Goal: Task Accomplishment & Management: Manage account settings

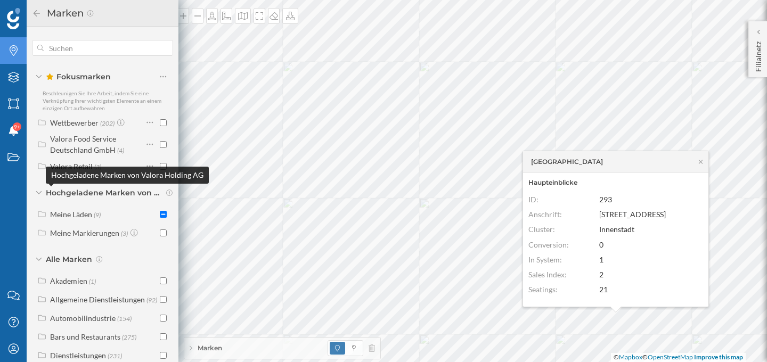
click at [112, 193] on span "Hochgeladene Marken von Valora Holding AG" at bounding box center [104, 192] width 117 height 11
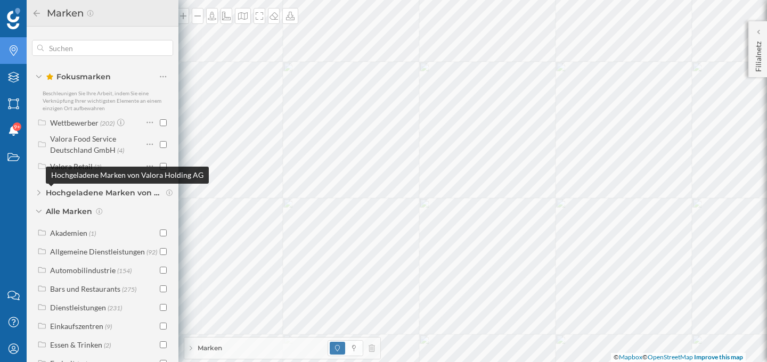
click at [112, 193] on span "Hochgeladene Marken von Valora Holding AG" at bounding box center [104, 192] width 117 height 11
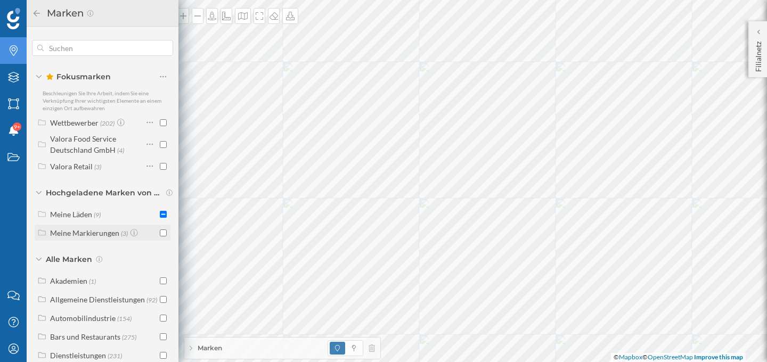
click at [97, 230] on div "Meine Markierungen" at bounding box center [84, 232] width 69 height 9
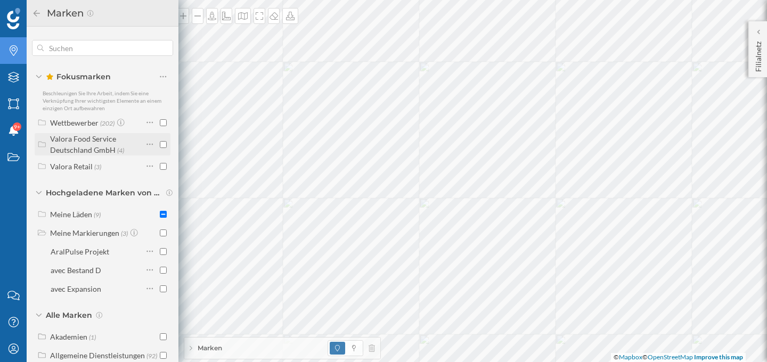
click at [105, 141] on div "Valora Food Service Deutschland GmbH" at bounding box center [83, 144] width 66 height 20
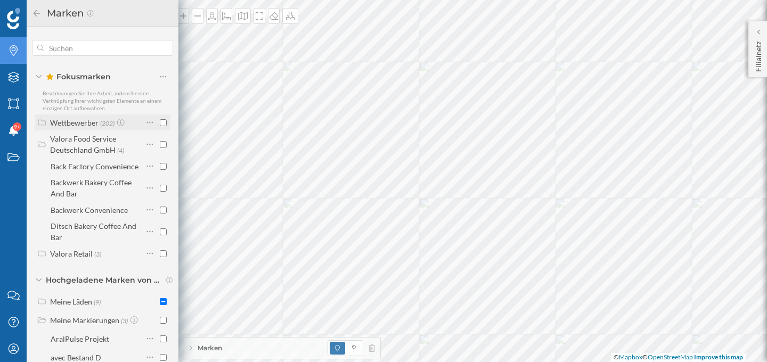
click at [95, 125] on div "Wettbewerber" at bounding box center [74, 122] width 48 height 9
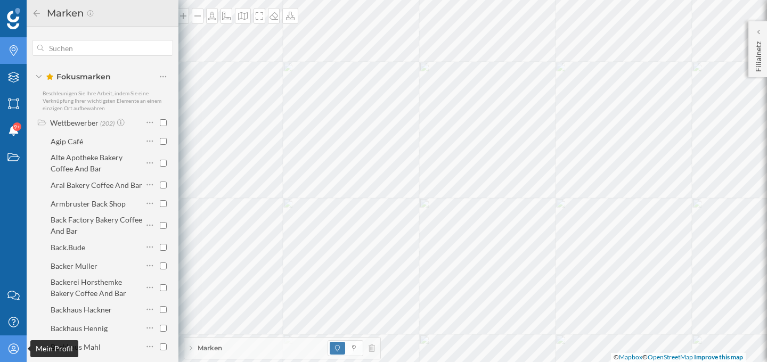
click at [19, 349] on icon "Mein Profil" at bounding box center [13, 348] width 13 height 11
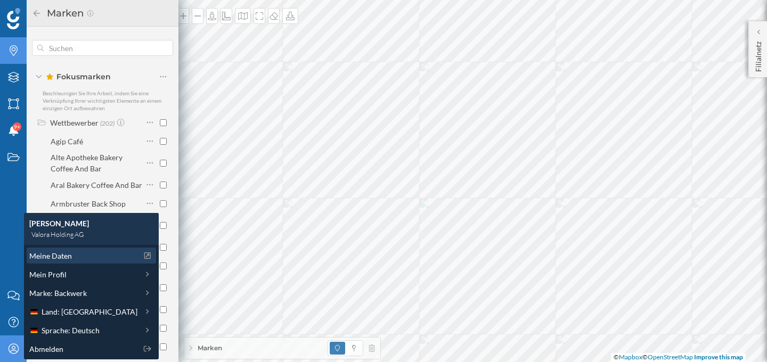
click at [89, 263] on div "Meine Daten" at bounding box center [91, 256] width 129 height 16
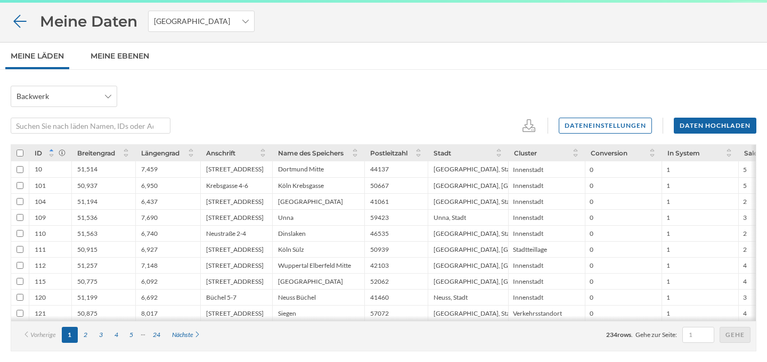
click at [19, 24] on icon at bounding box center [20, 21] width 19 height 15
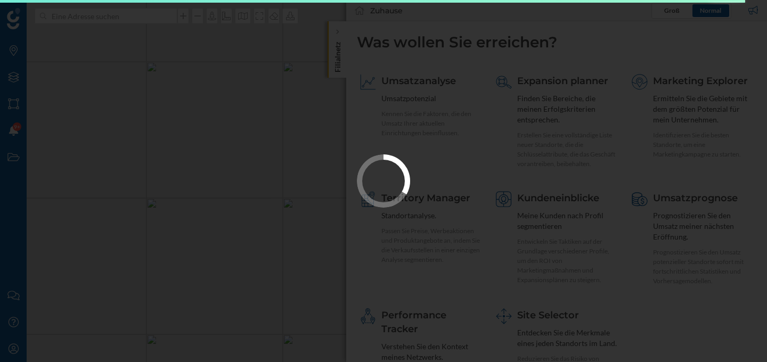
click at [17, 347] on div at bounding box center [383, 181] width 767 height 362
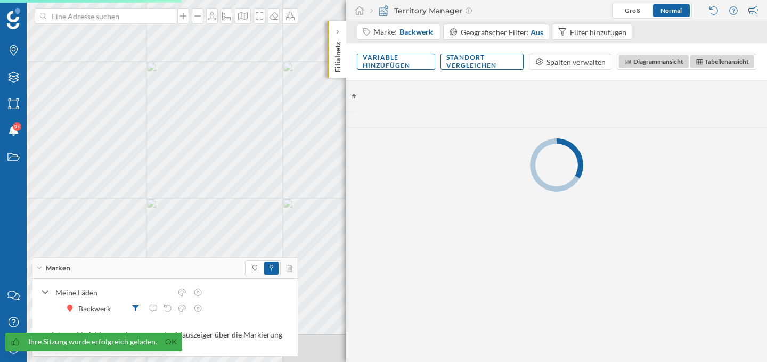
click at [14, 351] on span "Ihre Sitzung wurde erfolgreich geladen. Ok" at bounding box center [91, 347] width 182 height 29
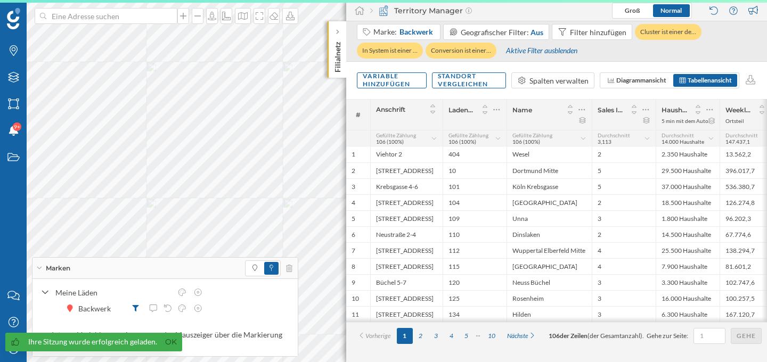
click at [38, 268] on icon at bounding box center [39, 268] width 5 height 3
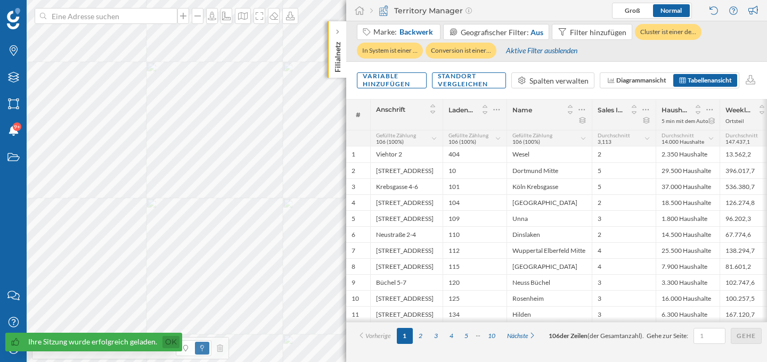
click at [170, 343] on link "Ok" at bounding box center [170, 342] width 17 height 12
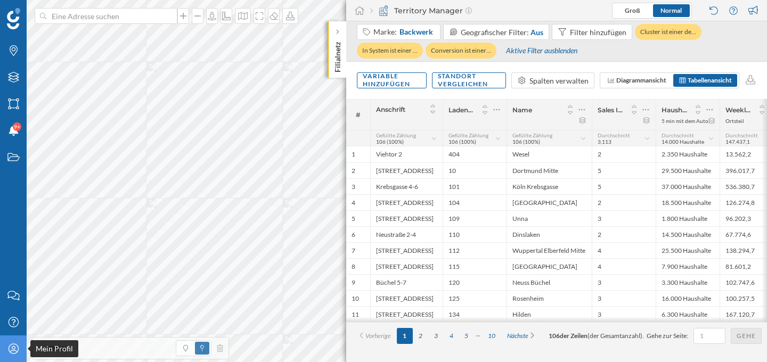
click at [13, 348] on icon "Mein Profil" at bounding box center [13, 348] width 13 height 11
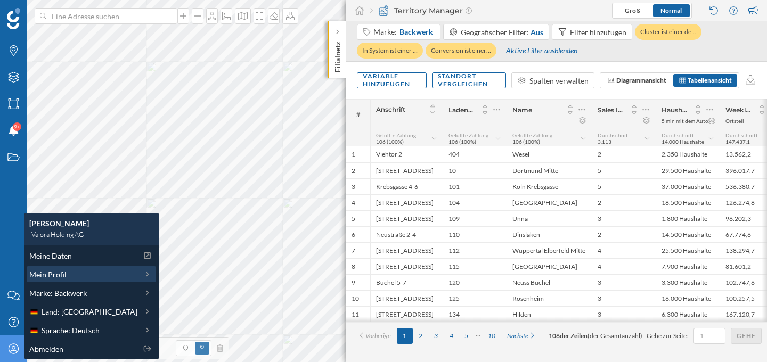
click at [64, 270] on span "Mein Profil" at bounding box center [47, 274] width 37 height 11
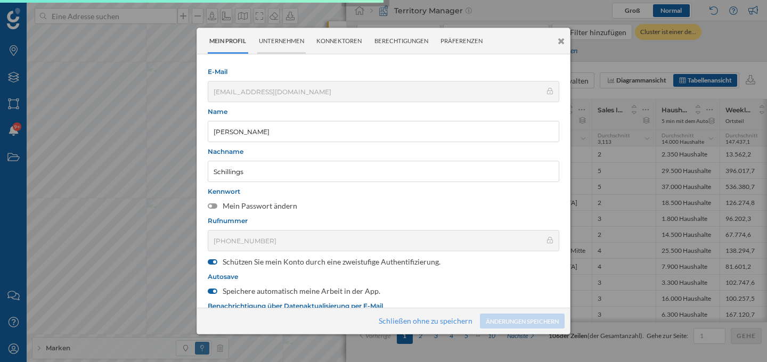
click at [288, 45] on div "Unternehmen" at bounding box center [281, 41] width 49 height 26
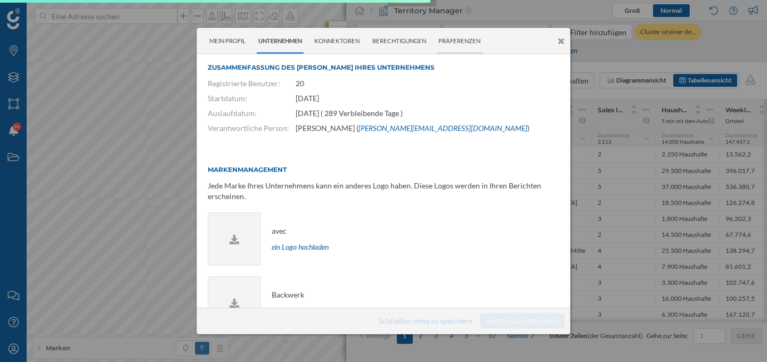
click at [452, 43] on div "Präferenzen" at bounding box center [460, 41] width 46 height 26
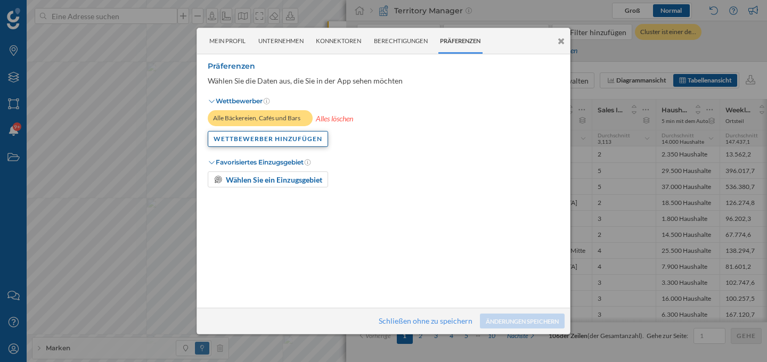
click at [261, 142] on div "Wettbewerber Hinzufügen" at bounding box center [268, 139] width 120 height 16
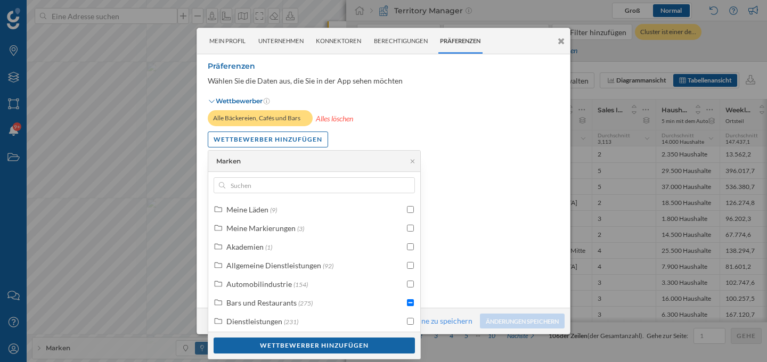
click at [377, 118] on ul "Alle Bäckereien, Cafés und Bars Alles löschen" at bounding box center [383, 118] width 351 height 16
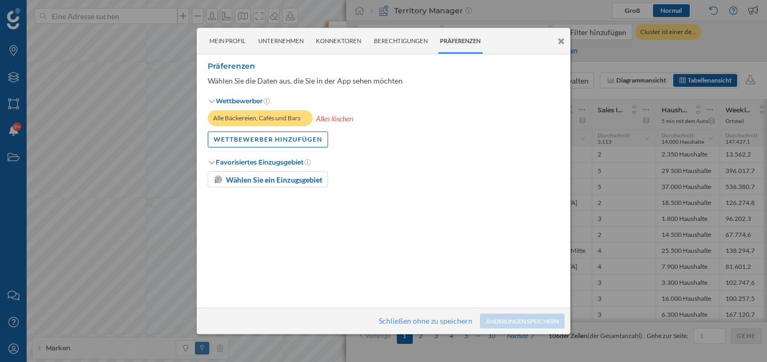
click at [559, 39] on icon at bounding box center [560, 41] width 7 height 9
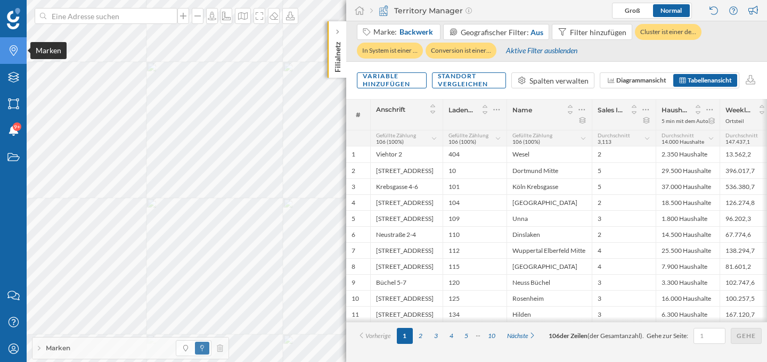
click at [12, 54] on icon "Marken" at bounding box center [13, 50] width 13 height 11
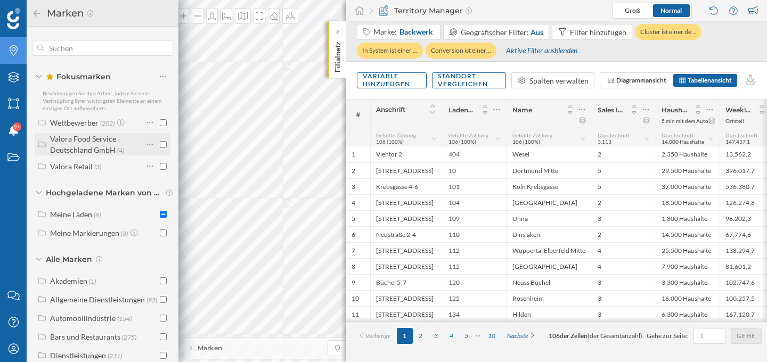
click at [88, 147] on div "Valora Food Service Deutschland GmbH" at bounding box center [83, 144] width 66 height 20
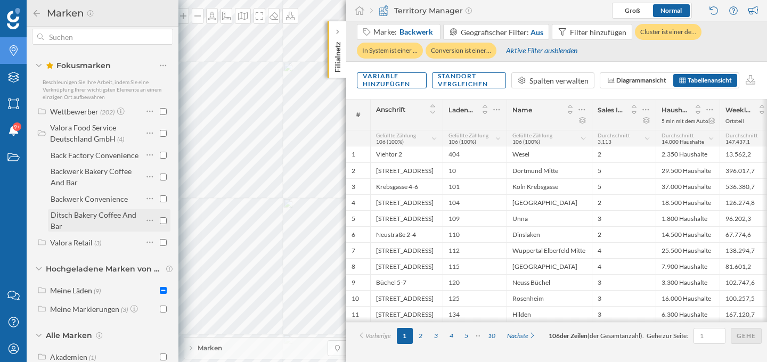
scroll to position [13, 0]
click at [100, 239] on div "Valora Retail (3)" at bounding box center [96, 240] width 93 height 11
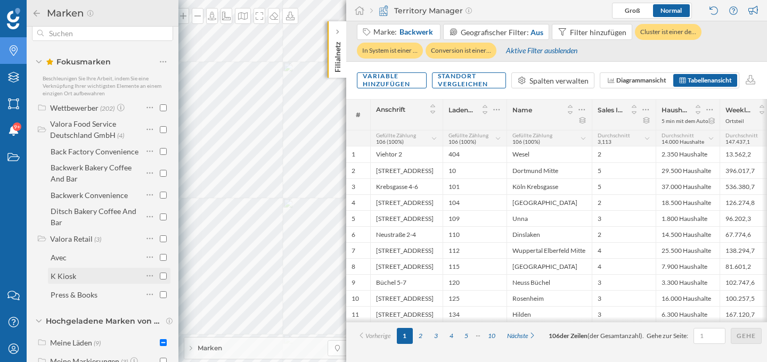
scroll to position [4, 0]
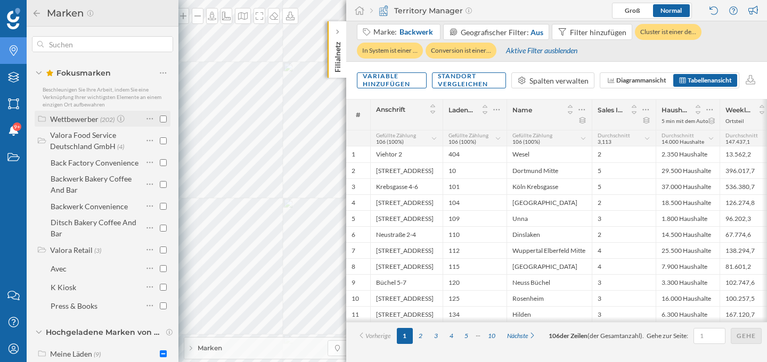
click at [92, 117] on div "Wettbewerber" at bounding box center [74, 118] width 48 height 9
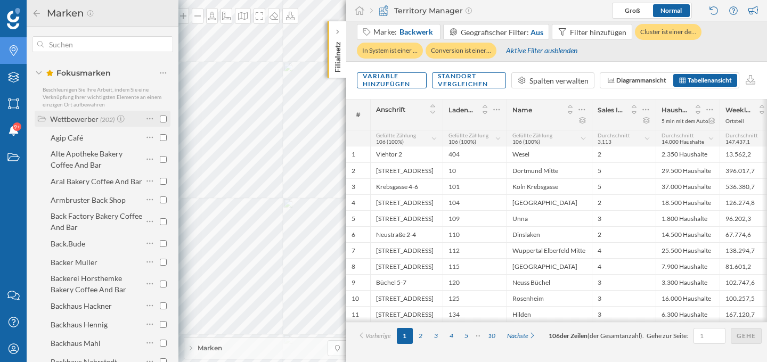
click at [85, 121] on div "Wettbewerber" at bounding box center [74, 118] width 48 height 9
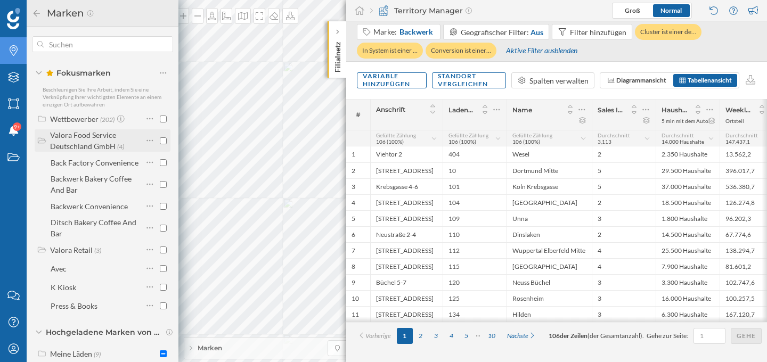
click at [83, 144] on div "Valora Food Service Deutschland GmbH" at bounding box center [83, 140] width 66 height 20
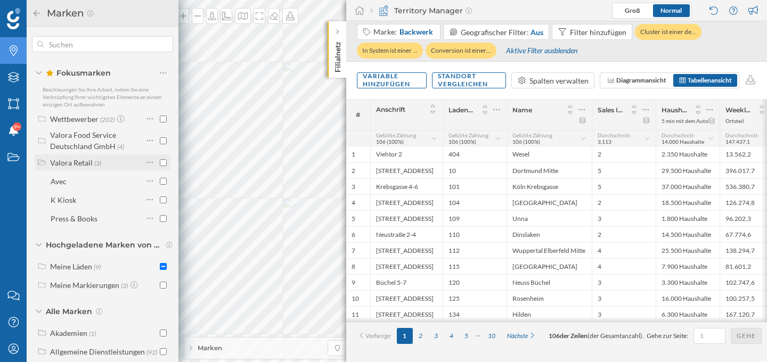
click at [81, 160] on div "Valora Retail" at bounding box center [71, 162] width 43 height 9
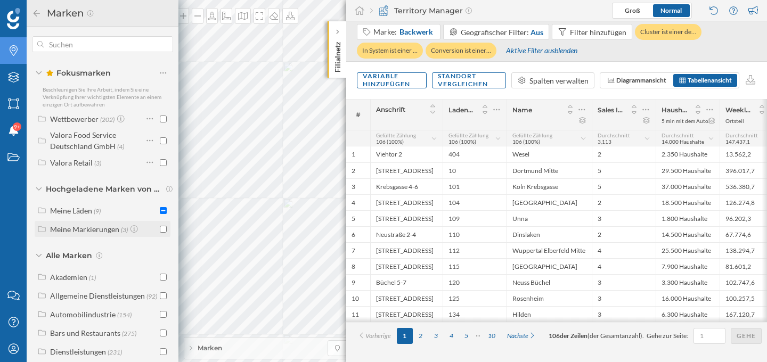
click at [92, 228] on div "Meine Markierungen" at bounding box center [84, 229] width 69 height 9
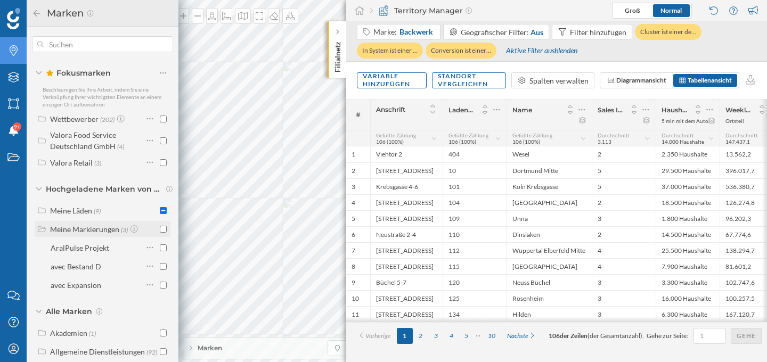
click at [91, 227] on div "Meine Markierungen" at bounding box center [84, 229] width 69 height 9
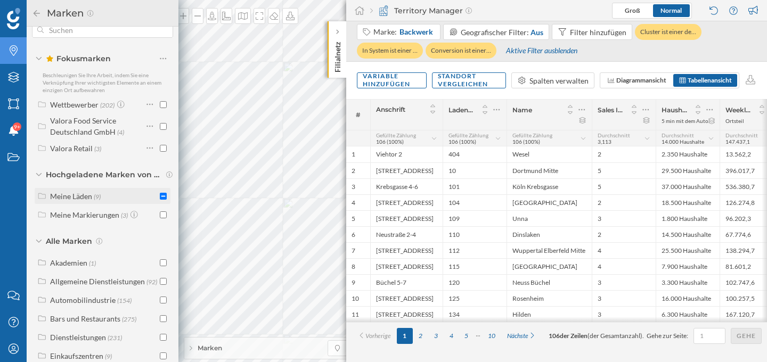
scroll to position [0, 0]
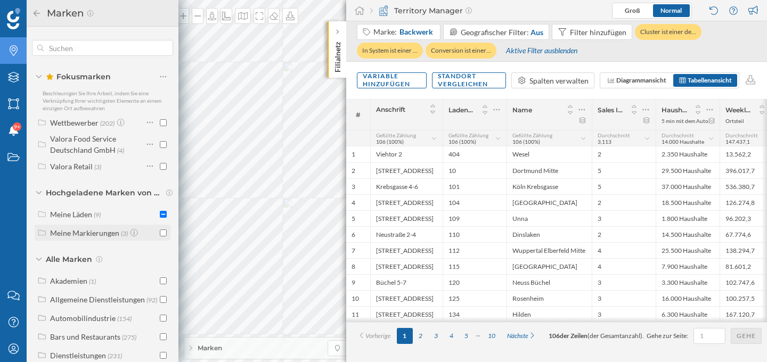
click at [101, 236] on div "Meine Markierungen" at bounding box center [84, 232] width 69 height 9
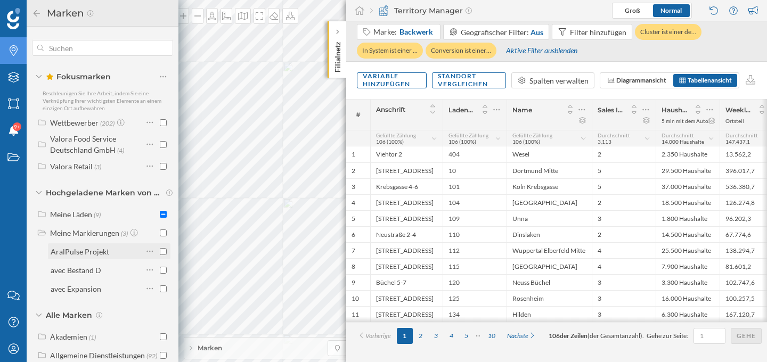
click at [108, 253] on div "AralPulse Projekt" at bounding box center [97, 251] width 92 height 11
click at [111, 255] on div "AralPulse Projekt" at bounding box center [97, 251] width 92 height 11
click at [339, 30] on div at bounding box center [337, 32] width 11 height 11
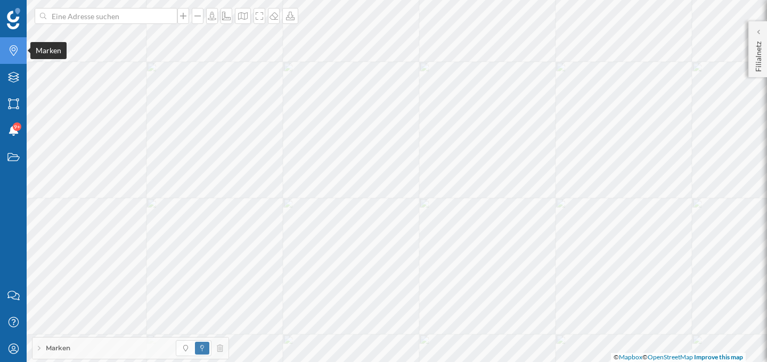
click at [14, 54] on icon at bounding box center [14, 50] width 8 height 11
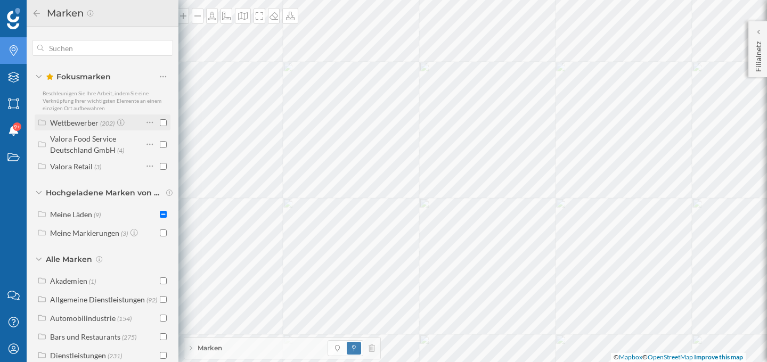
click at [81, 123] on div "Wettbewerber" at bounding box center [74, 122] width 48 height 9
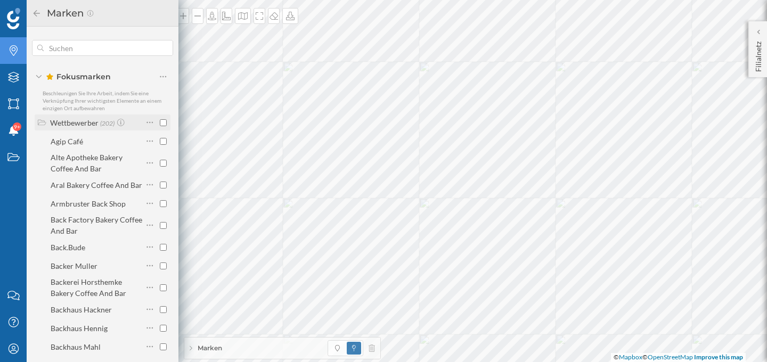
click at [81, 123] on div "Wettbewerber" at bounding box center [74, 122] width 48 height 9
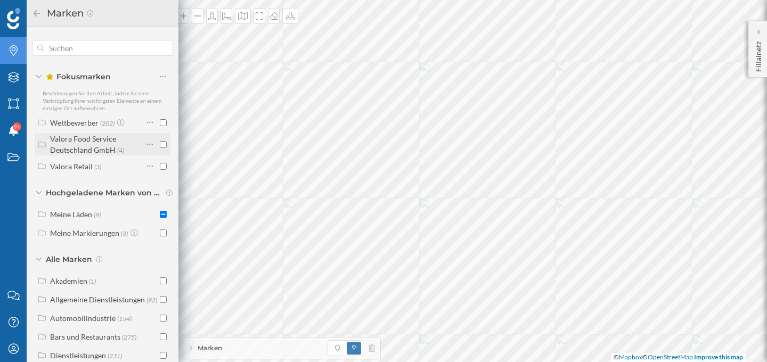
click at [84, 140] on div "Valora Food Service Deutschland GmbH" at bounding box center [83, 144] width 66 height 20
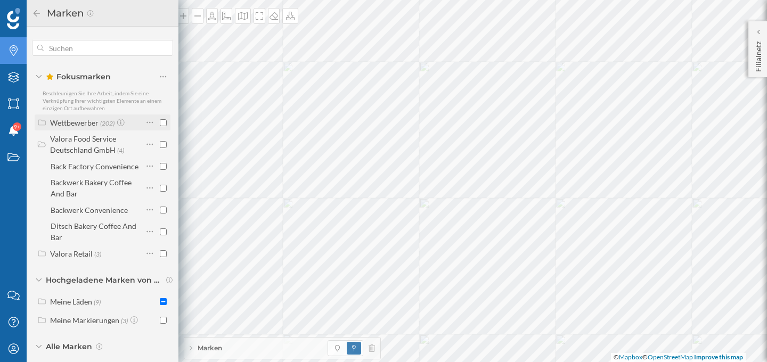
click at [78, 121] on div "Wettbewerber" at bounding box center [74, 122] width 48 height 9
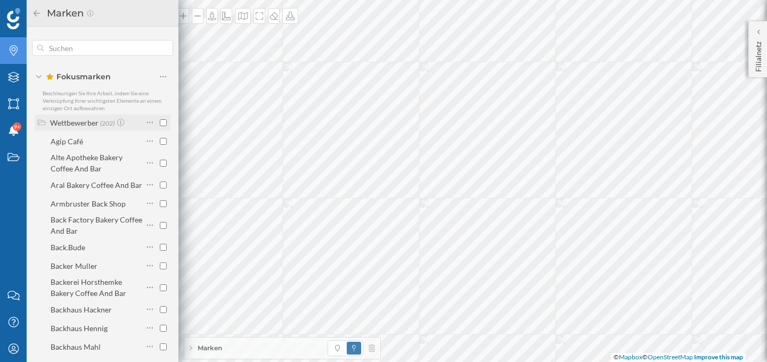
click at [78, 123] on div "Wettbewerber" at bounding box center [74, 122] width 48 height 9
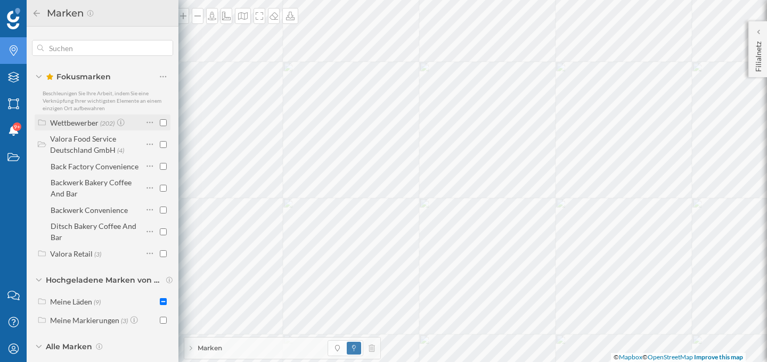
click at [79, 120] on div "Wettbewerber" at bounding box center [74, 122] width 48 height 9
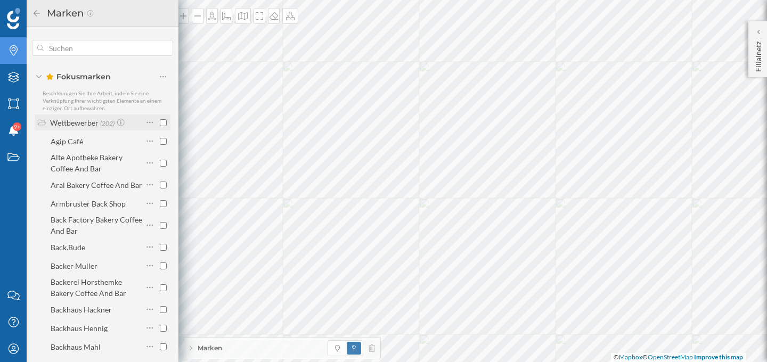
click at [72, 121] on div "Wettbewerber" at bounding box center [74, 122] width 48 height 9
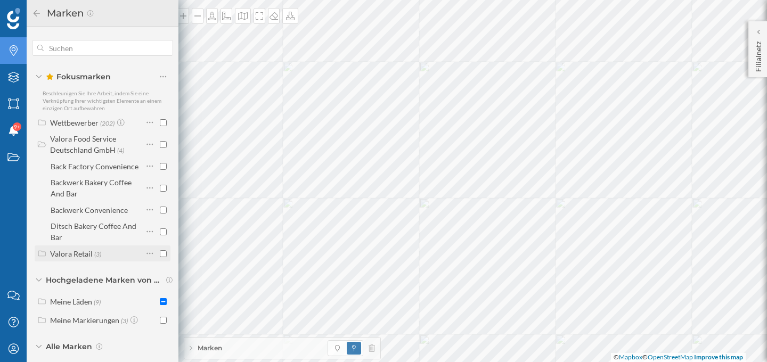
click at [71, 255] on div "Valora Retail" at bounding box center [71, 253] width 43 height 9
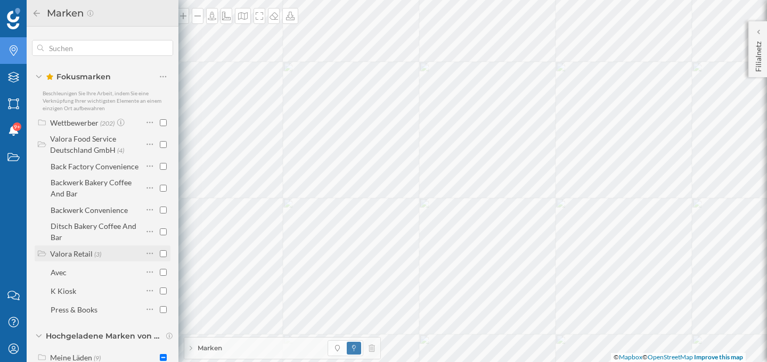
click at [71, 255] on div "Valora Retail" at bounding box center [71, 253] width 43 height 9
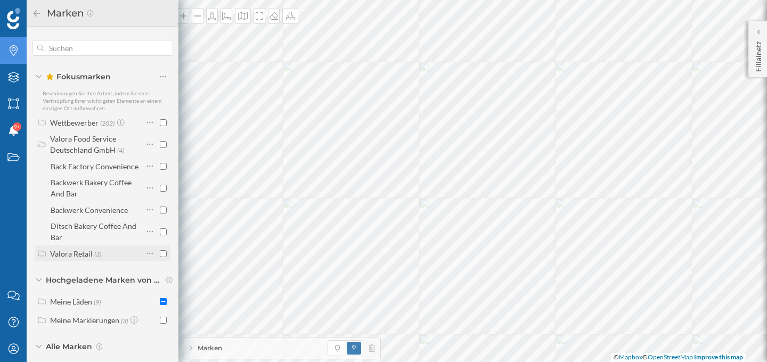
click at [71, 255] on div "Valora Retail" at bounding box center [71, 253] width 43 height 9
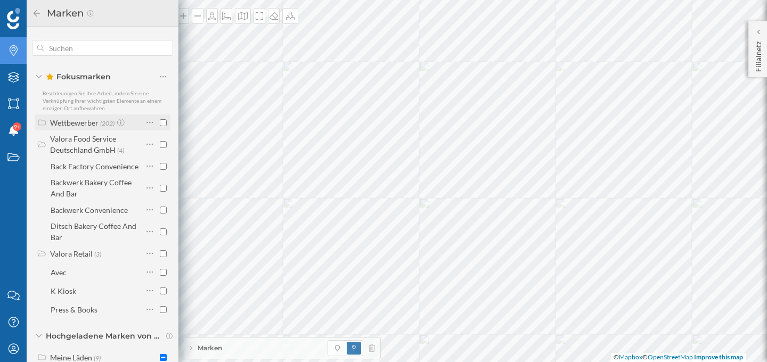
click at [76, 122] on div "Wettbewerber" at bounding box center [74, 122] width 48 height 9
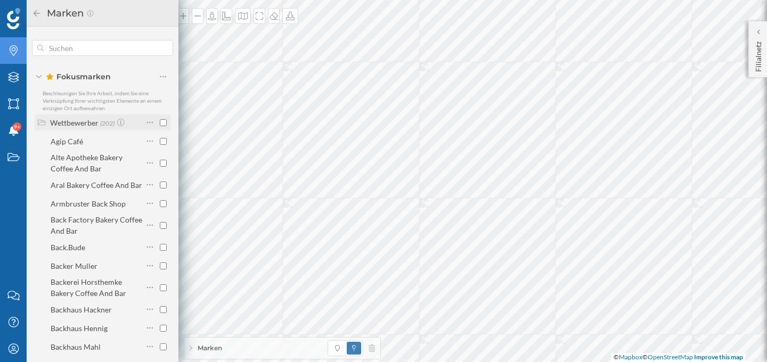
click at [76, 122] on div "Wettbewerber" at bounding box center [74, 122] width 48 height 9
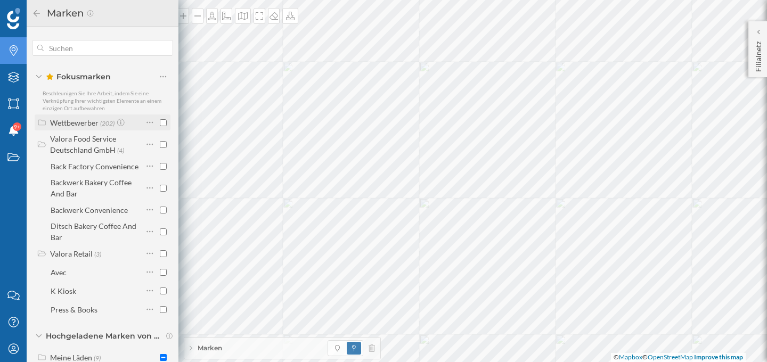
click at [61, 122] on div "Wettbewerber" at bounding box center [74, 122] width 48 height 9
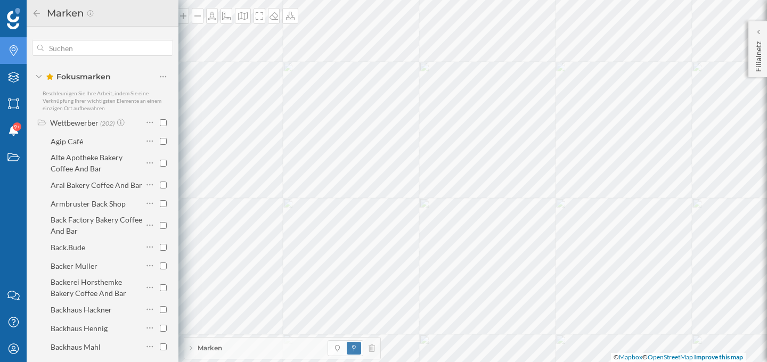
click at [38, 73] on div "Fokusmarken" at bounding box center [102, 76] width 141 height 15
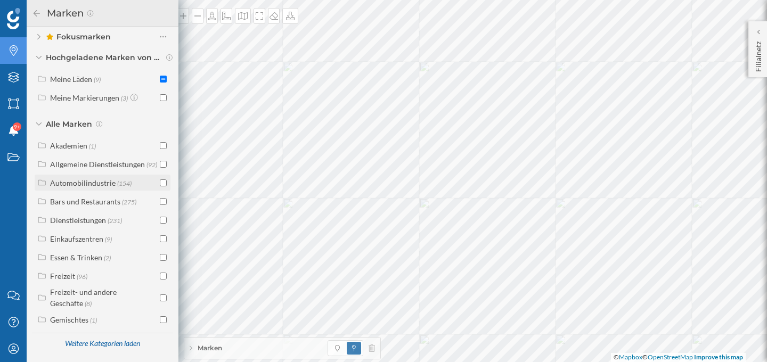
scroll to position [46, 0]
click at [43, 119] on div "Alle Marken" at bounding box center [102, 124] width 141 height 11
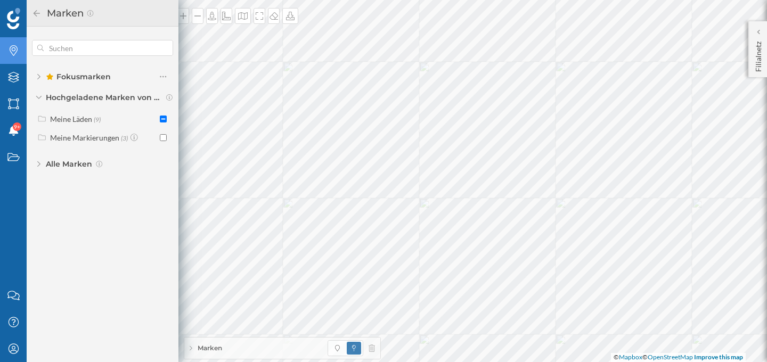
click at [39, 77] on icon at bounding box center [38, 76] width 3 height 5
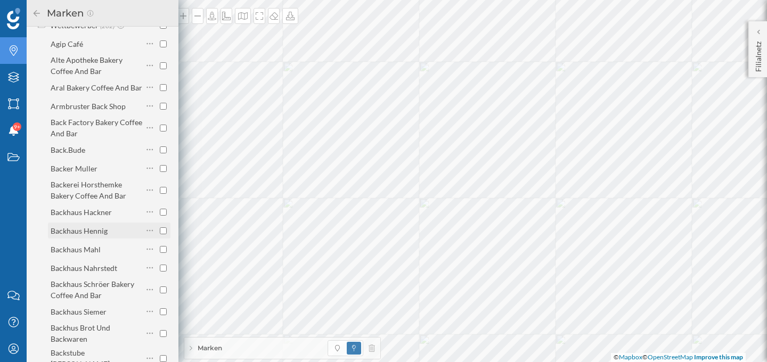
scroll to position [98, 0]
click at [19, 352] on icon "Mein Profil" at bounding box center [13, 348] width 13 height 11
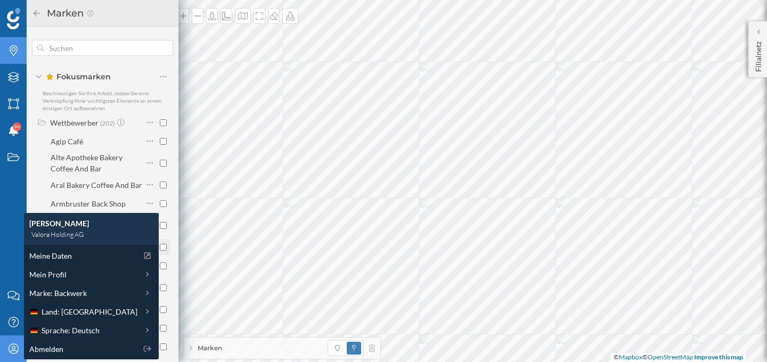
scroll to position [11, 0]
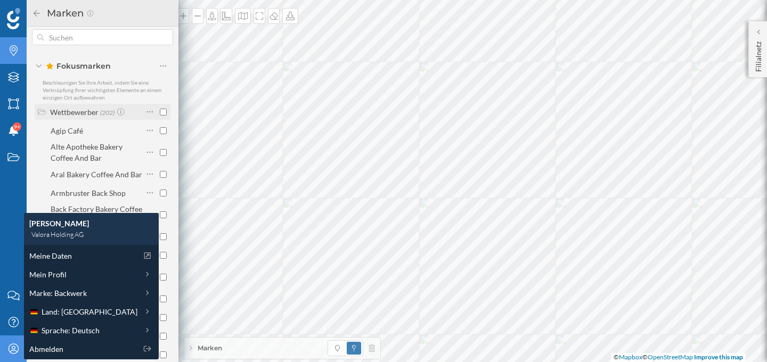
click at [68, 111] on div "Wettbewerber" at bounding box center [74, 112] width 48 height 9
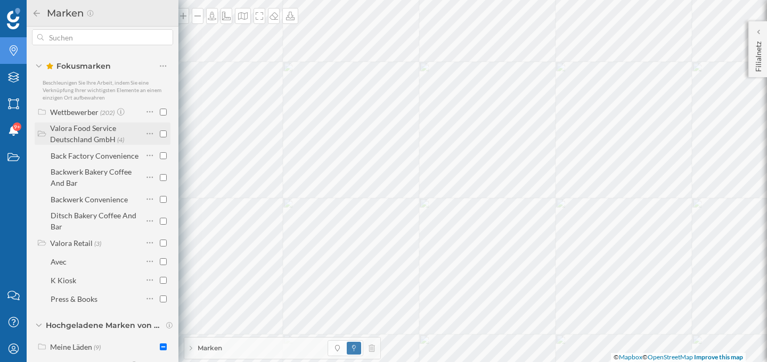
click at [73, 137] on div "Valora Food Service Deutschland GmbH" at bounding box center [83, 134] width 66 height 20
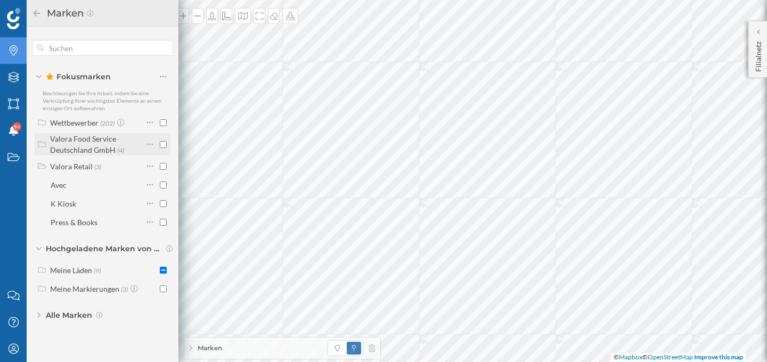
scroll to position [0, 0]
click at [78, 170] on div "Valora Retail" at bounding box center [71, 166] width 43 height 9
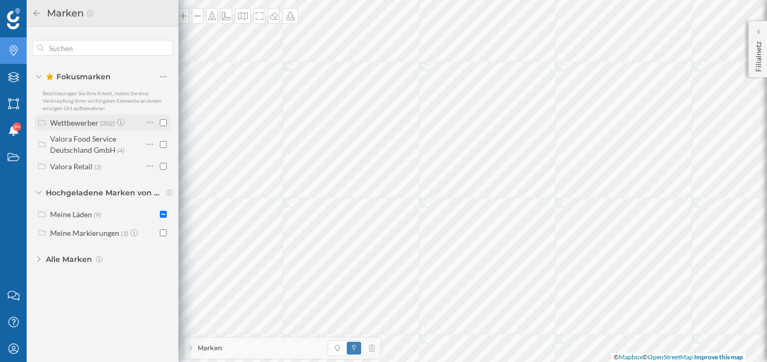
click at [88, 127] on label "Wettbewerber (202)" at bounding box center [88, 122] width 76 height 11
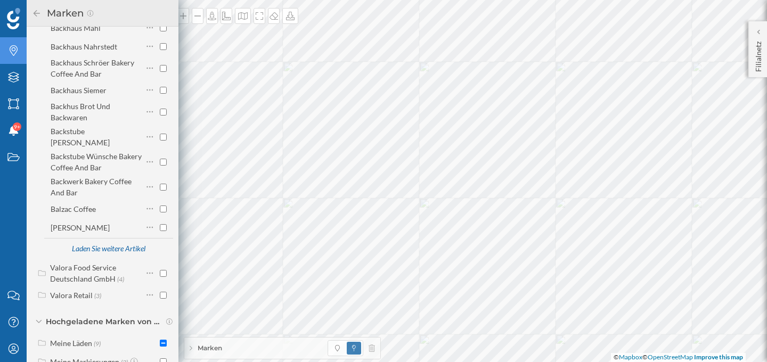
scroll to position [322, 0]
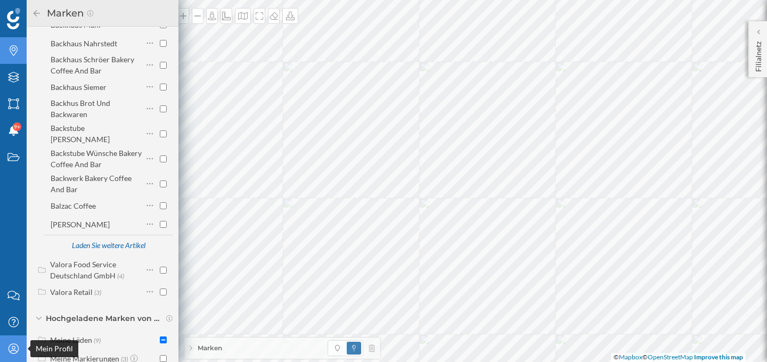
click at [19, 349] on icon "Mein Profil" at bounding box center [13, 348] width 13 height 11
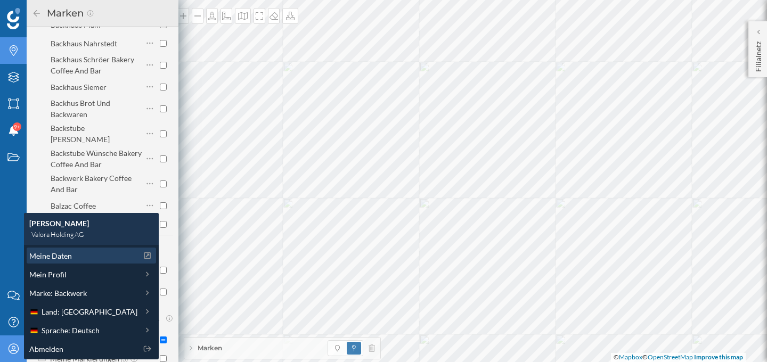
click at [73, 258] on div "Meine Daten" at bounding box center [83, 255] width 108 height 11
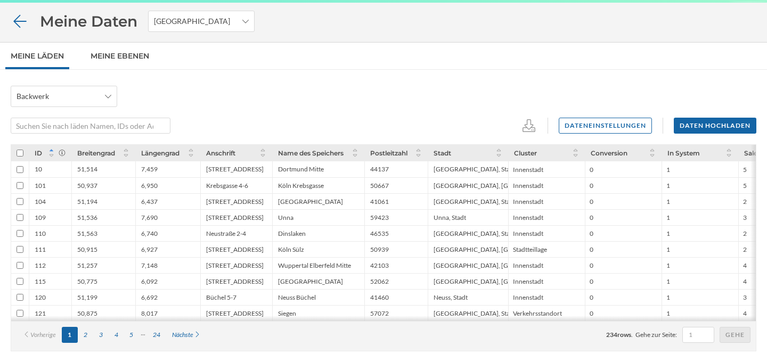
click at [20, 22] on icon at bounding box center [20, 21] width 19 height 15
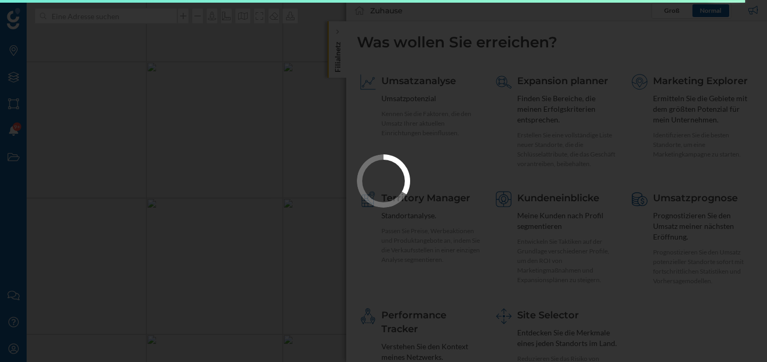
click at [13, 352] on div at bounding box center [383, 181] width 767 height 362
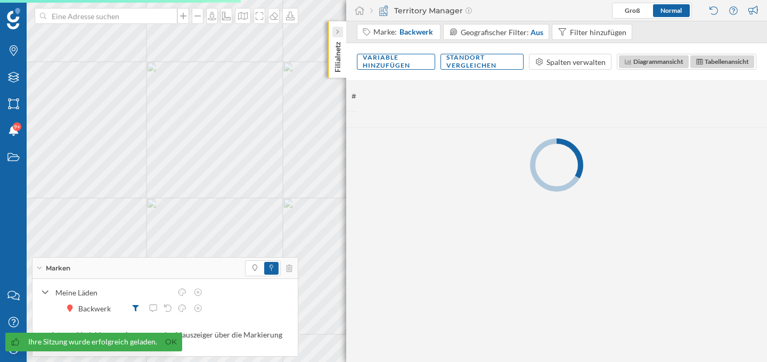
click at [339, 32] on div at bounding box center [337, 32] width 11 height 11
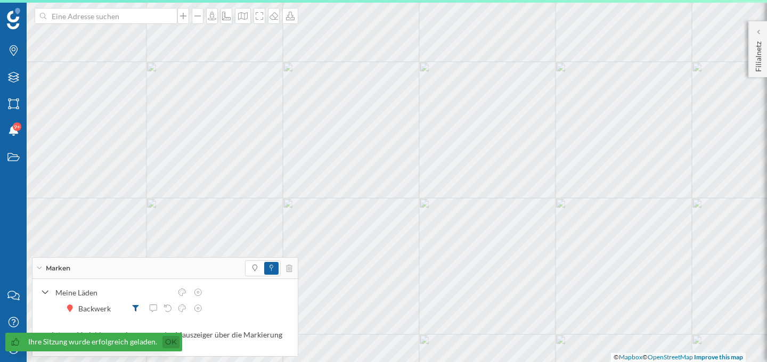
click at [170, 340] on link "Ok" at bounding box center [170, 342] width 17 height 12
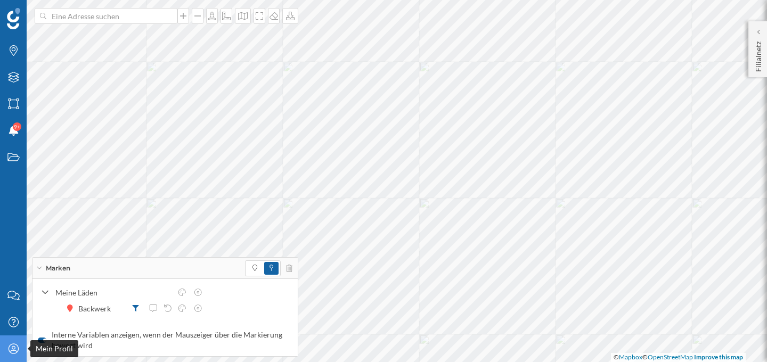
click at [13, 353] on icon "Mein Profil" at bounding box center [13, 348] width 13 height 11
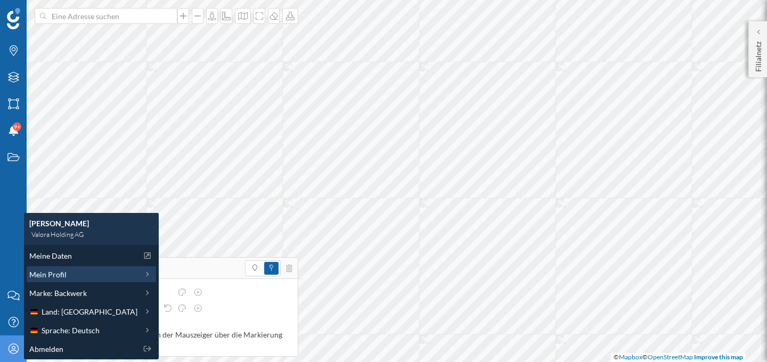
click at [78, 276] on div "Mein Profil" at bounding box center [83, 274] width 108 height 11
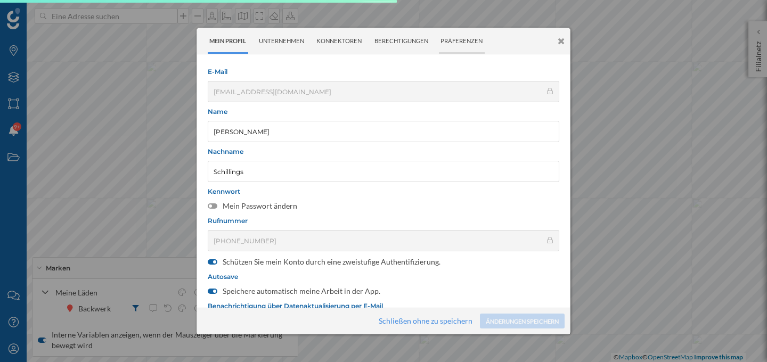
click at [451, 34] on div "Präferenzen" at bounding box center [462, 41] width 46 height 26
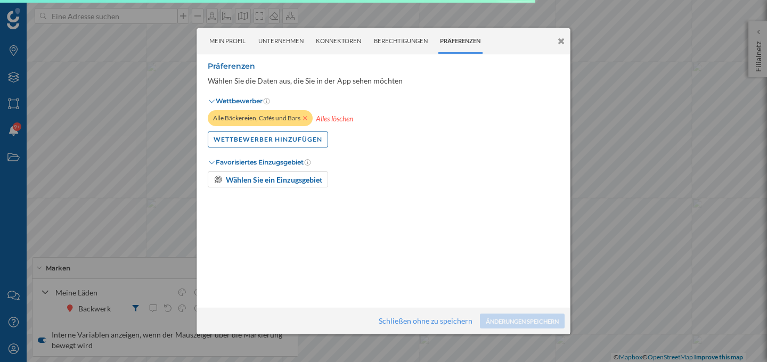
click at [305, 118] on icon at bounding box center [305, 118] width 4 height 6
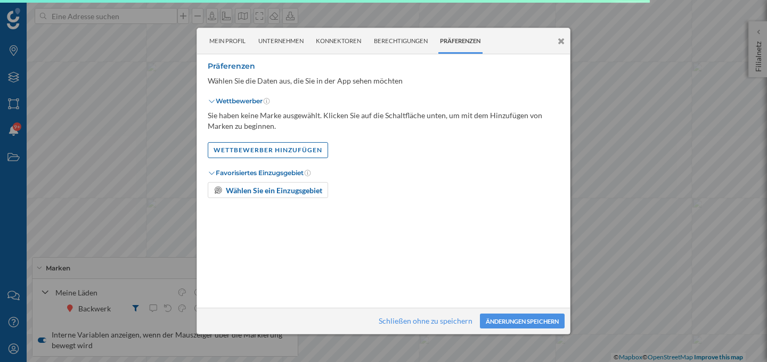
click at [563, 40] on icon at bounding box center [560, 41] width 7 height 9
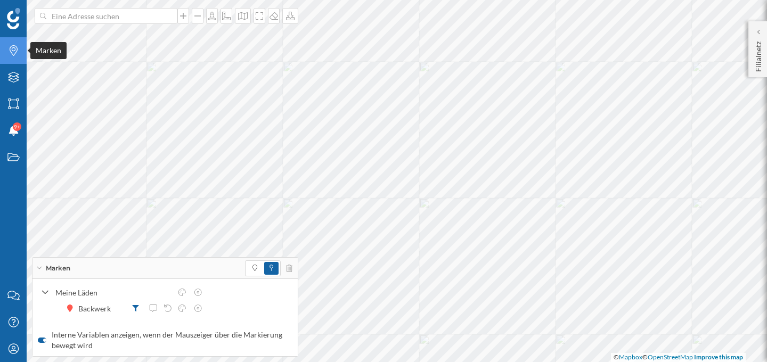
click at [14, 54] on icon at bounding box center [14, 50] width 8 height 11
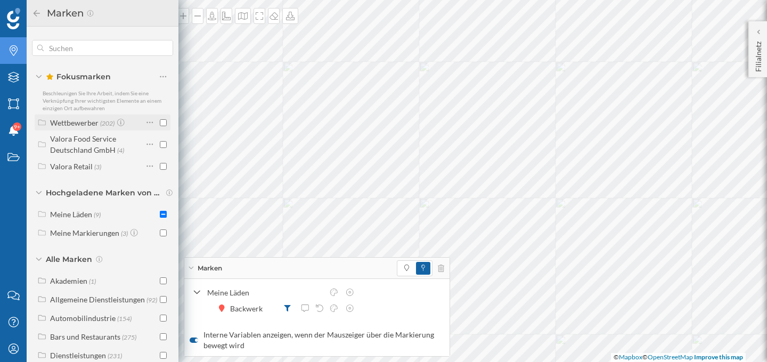
click at [88, 123] on div "Wettbewerber" at bounding box center [74, 122] width 48 height 9
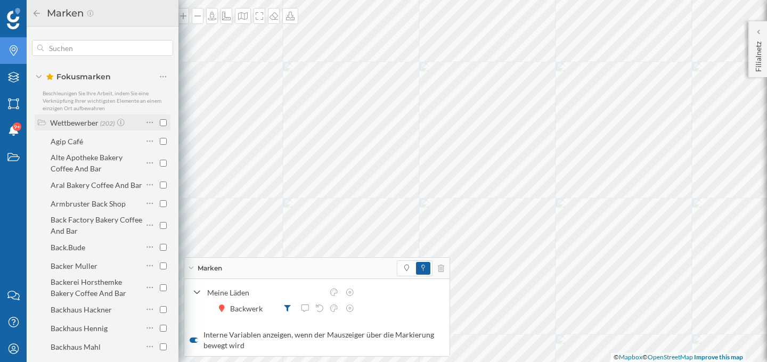
click at [88, 123] on div "Wettbewerber" at bounding box center [74, 122] width 48 height 9
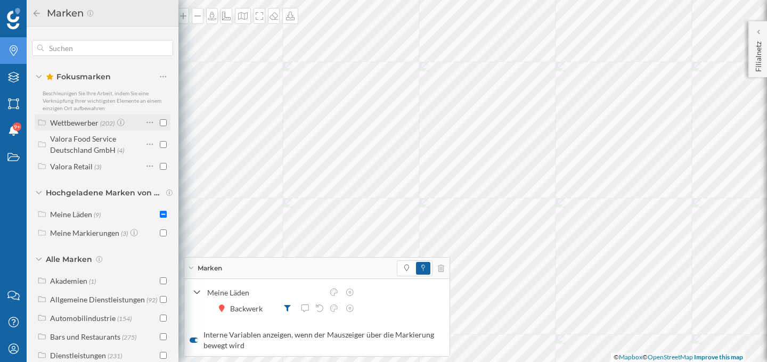
click at [88, 123] on div "Wettbewerber" at bounding box center [74, 122] width 48 height 9
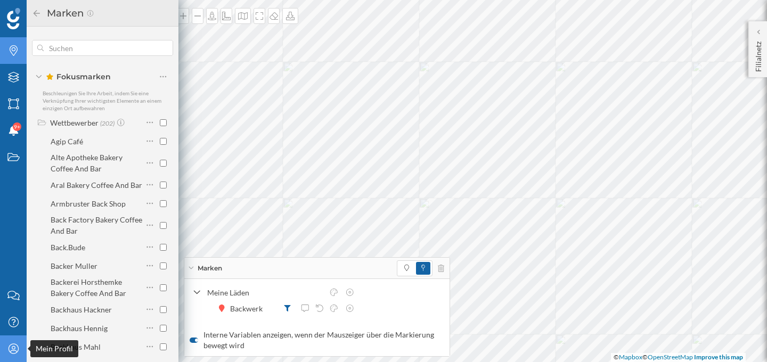
click at [11, 341] on div "Mein Profil" at bounding box center [13, 348] width 27 height 27
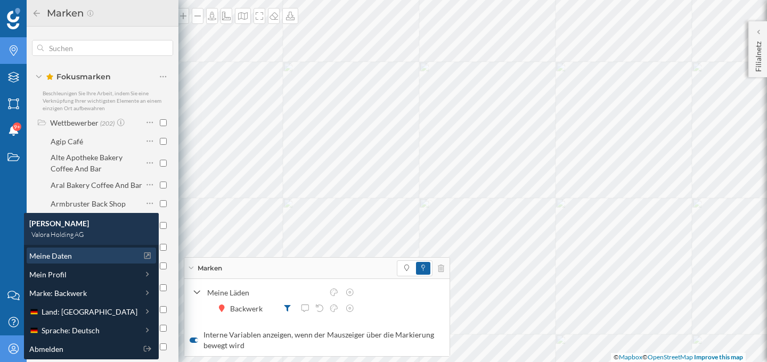
click at [83, 255] on div "Meine Daten" at bounding box center [83, 255] width 108 height 11
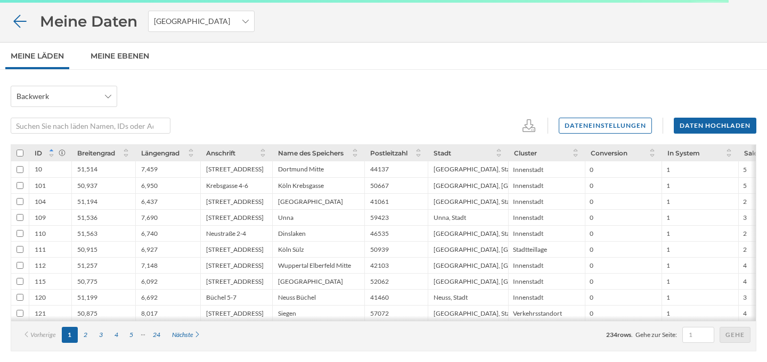
click at [20, 25] on icon at bounding box center [20, 21] width 19 height 15
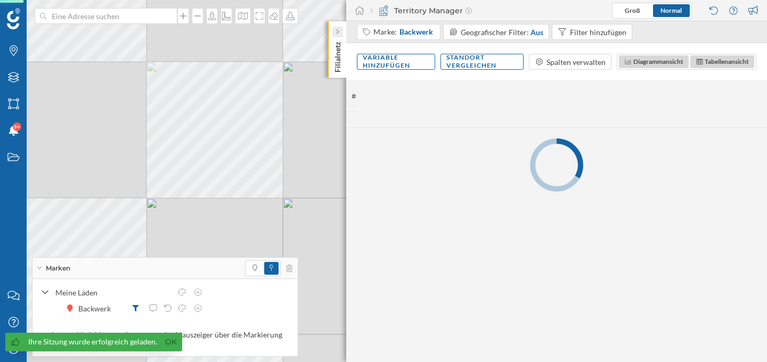
click at [335, 30] on div at bounding box center [337, 32] width 11 height 11
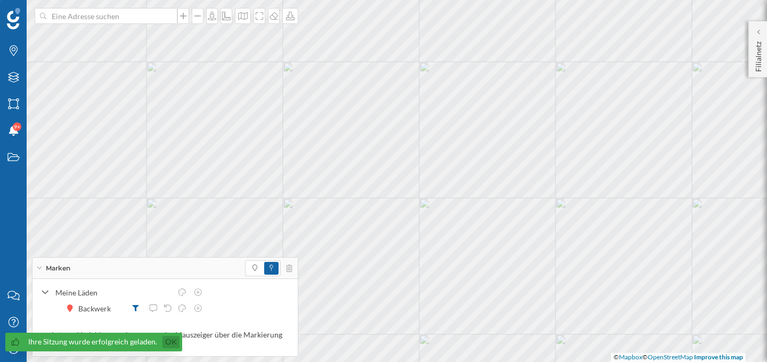
click at [172, 341] on link "Ok" at bounding box center [170, 342] width 17 height 12
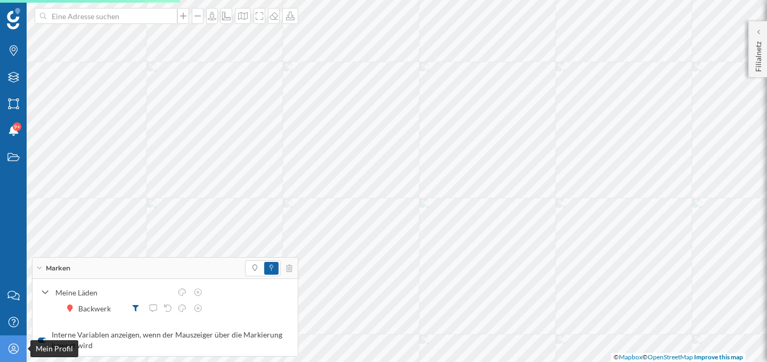
click at [12, 350] on icon "Mein Profil" at bounding box center [13, 348] width 13 height 11
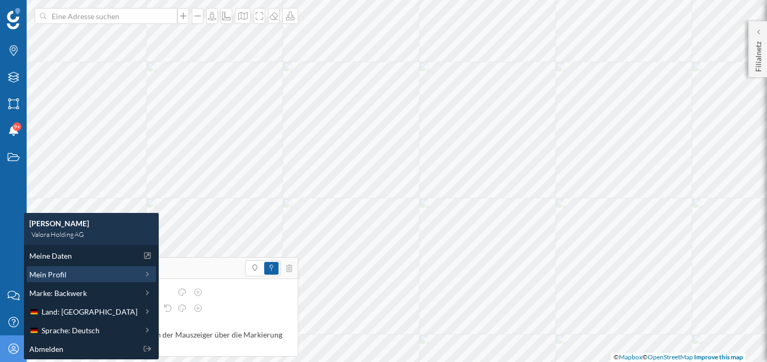
click at [63, 274] on span "Mein Profil" at bounding box center [47, 274] width 37 height 11
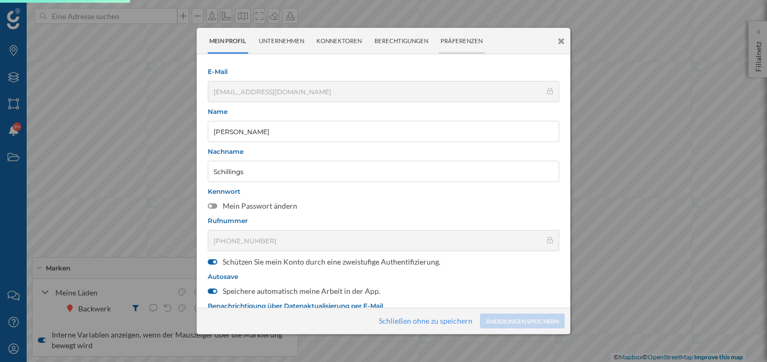
click at [482, 39] on div "Präferenzen" at bounding box center [462, 41] width 46 height 26
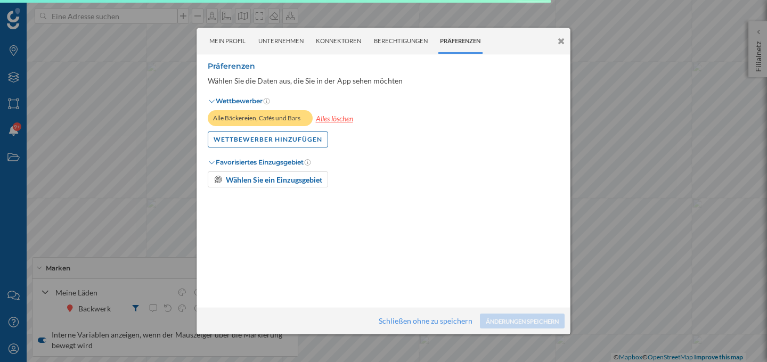
click at [323, 117] on div "Alles löschen" at bounding box center [334, 118] width 38 height 16
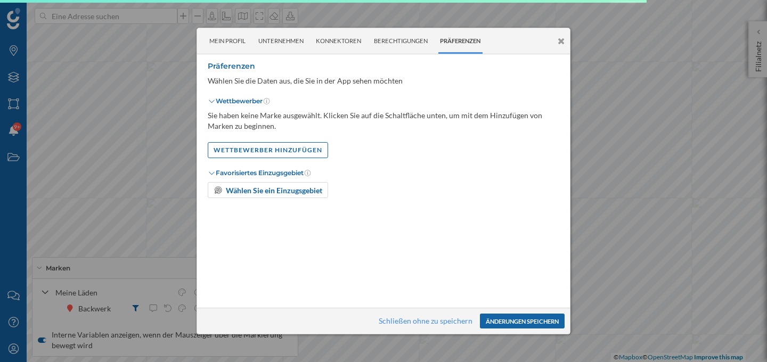
click at [511, 319] on button "Änderungen speichern" at bounding box center [522, 321] width 85 height 15
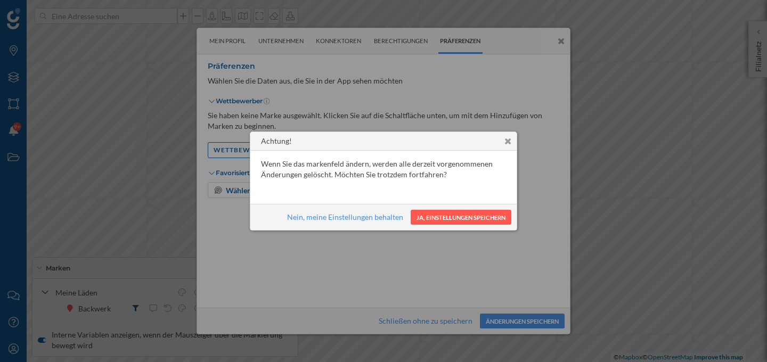
click at [507, 141] on icon at bounding box center [507, 141] width 7 height 9
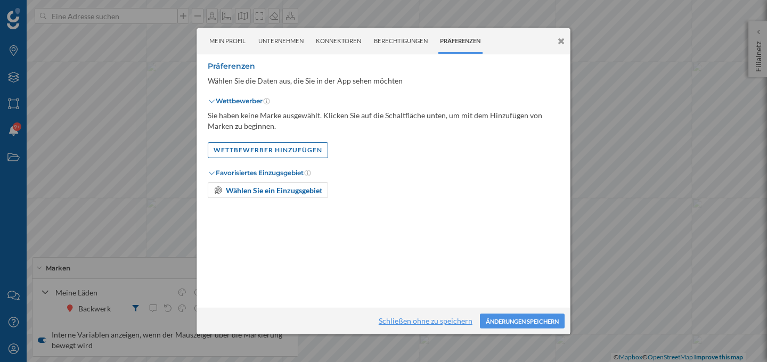
click at [395, 317] on link "Schließen ohne zu speichern" at bounding box center [426, 320] width 94 height 9
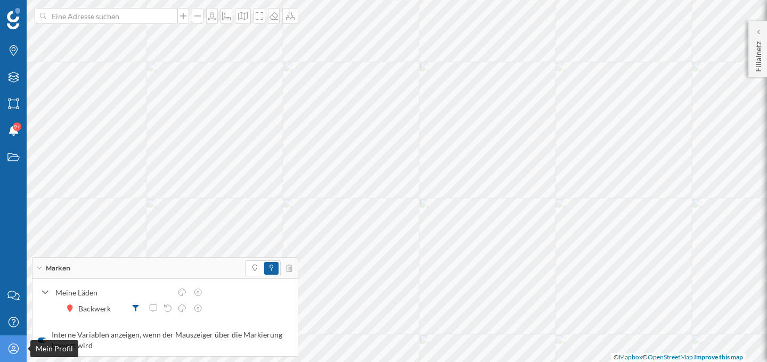
click at [8, 349] on icon at bounding box center [13, 348] width 10 height 10
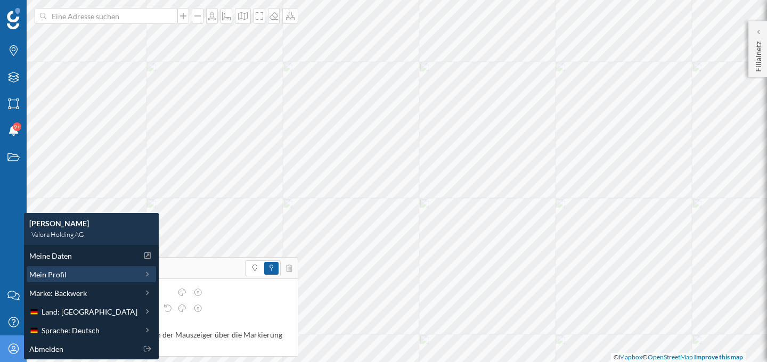
click at [65, 275] on span "Mein Profil" at bounding box center [47, 274] width 37 height 11
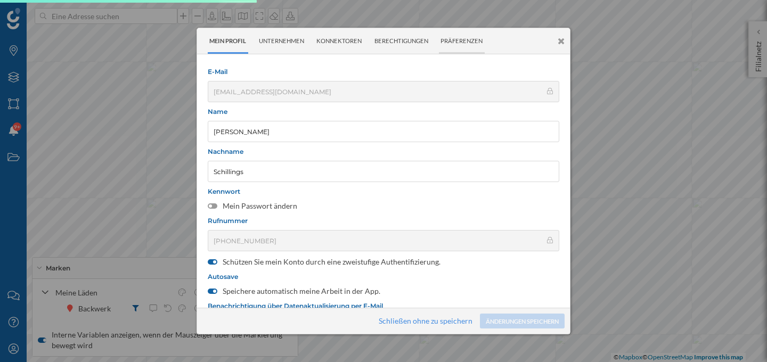
click at [449, 41] on div "Präferenzen" at bounding box center [462, 41] width 46 height 26
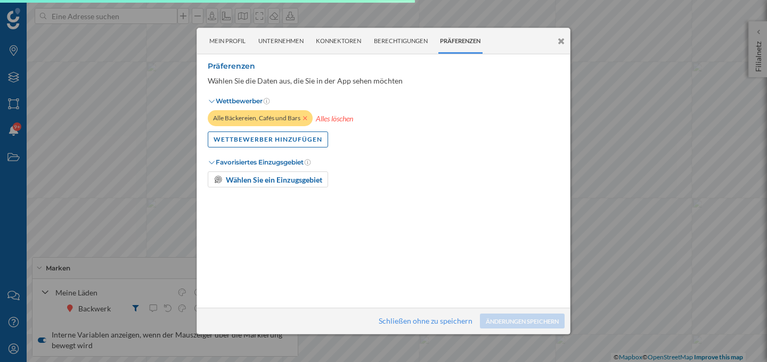
click at [305, 118] on icon at bounding box center [305, 119] width 4 height 4
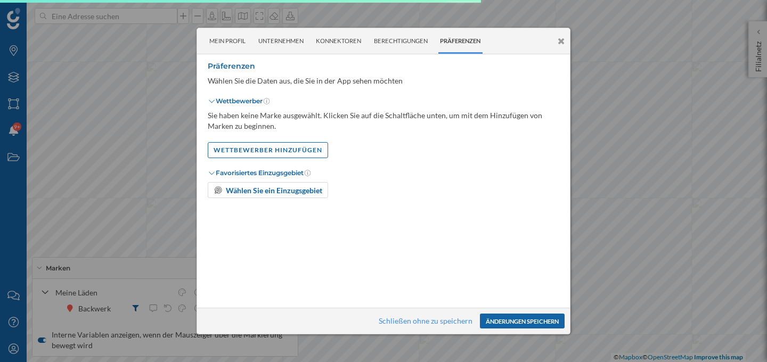
click at [503, 322] on button "Änderungen speichern" at bounding box center [522, 321] width 85 height 15
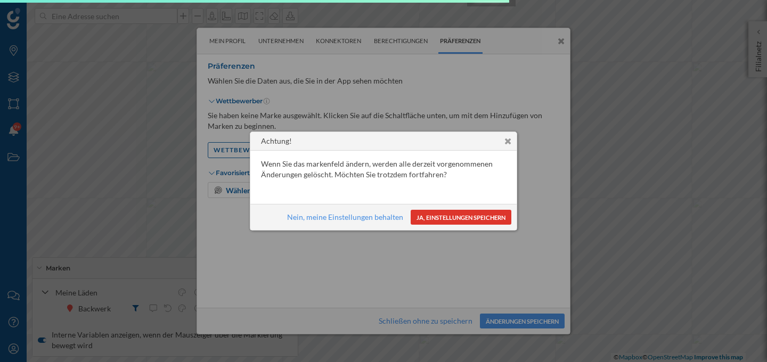
click at [462, 215] on button "Ja, Einstellungen speichern" at bounding box center [461, 217] width 101 height 15
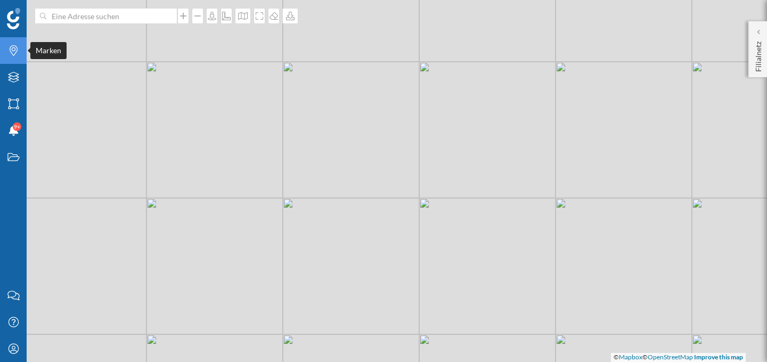
click at [7, 46] on icon "Marken" at bounding box center [13, 50] width 13 height 11
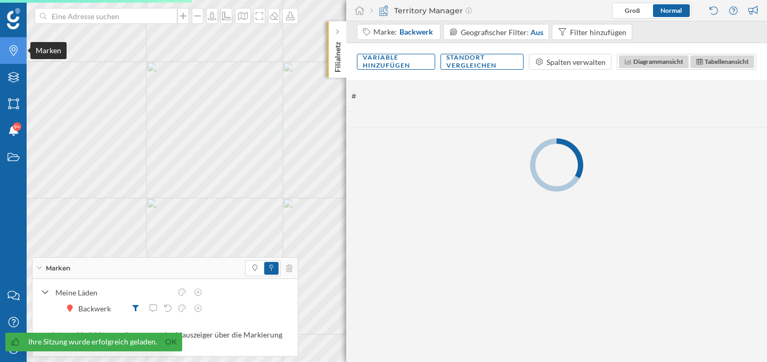
click at [14, 55] on icon "Marken" at bounding box center [13, 50] width 13 height 11
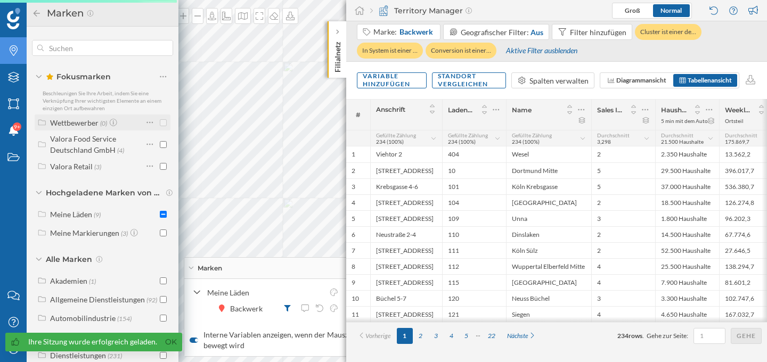
click at [96, 124] on div "Wettbewerber" at bounding box center [74, 122] width 48 height 9
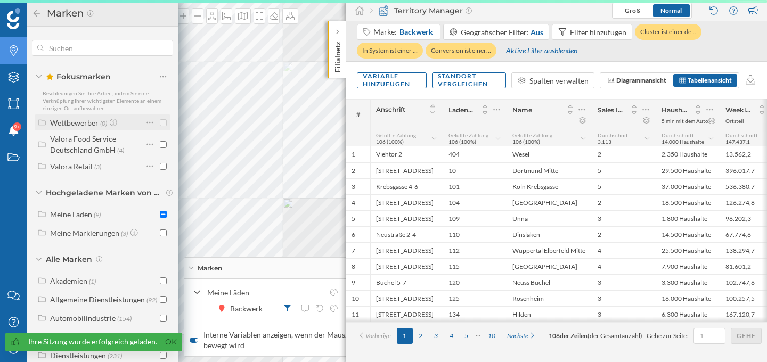
click at [83, 123] on div "Wettbewerber" at bounding box center [74, 122] width 48 height 9
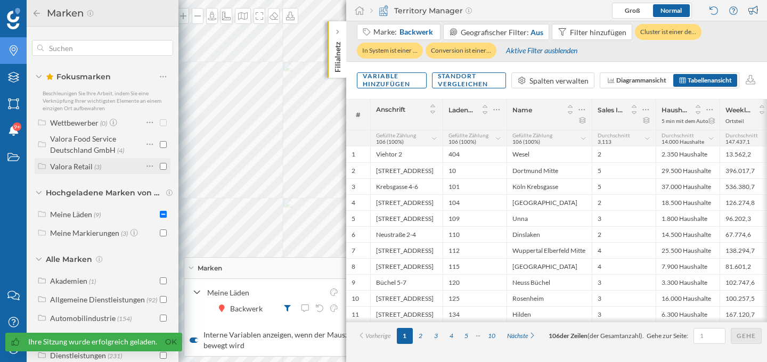
click at [98, 168] on span "(3)" at bounding box center [97, 166] width 7 height 9
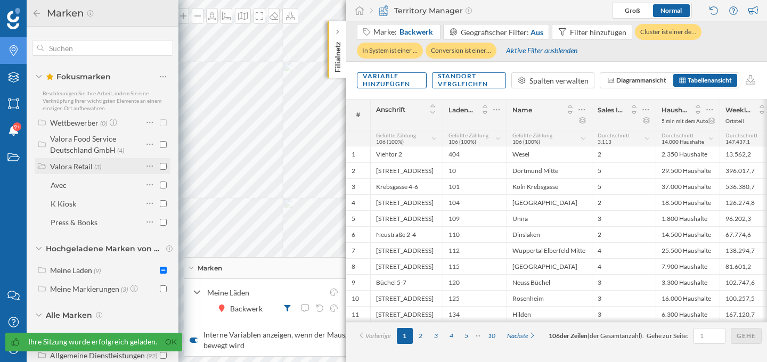
click at [98, 168] on span "(3)" at bounding box center [97, 166] width 7 height 9
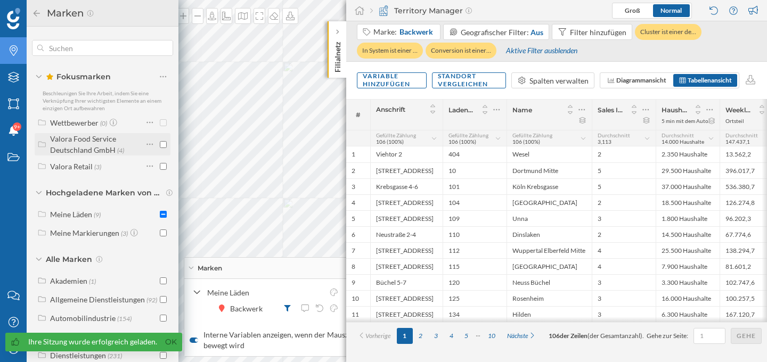
click at [94, 146] on div "Valora Food Service Deutschland GmbH" at bounding box center [83, 144] width 66 height 20
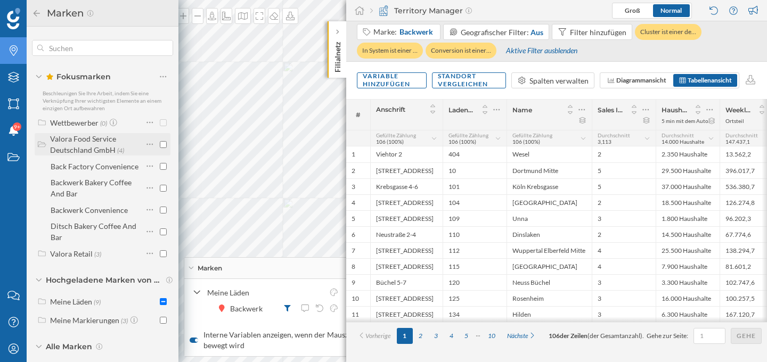
click at [94, 146] on div "Valora Food Service Deutschland GmbH" at bounding box center [83, 144] width 66 height 20
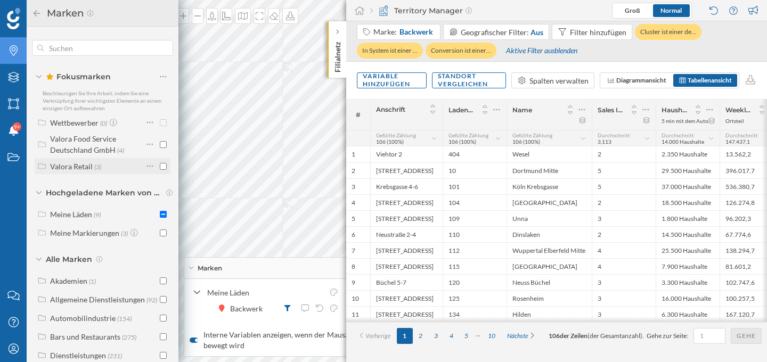
click at [88, 163] on div "Valora Retail" at bounding box center [71, 166] width 43 height 9
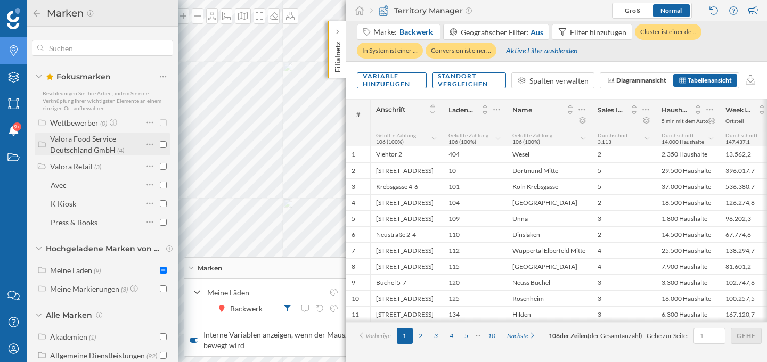
click at [89, 145] on div "Valora Food Service Deutschland GmbH" at bounding box center [83, 144] width 66 height 20
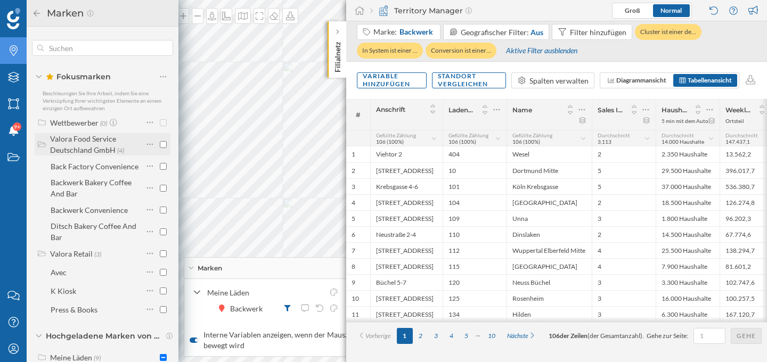
click at [86, 146] on div "Valora Food Service Deutschland GmbH" at bounding box center [83, 144] width 66 height 20
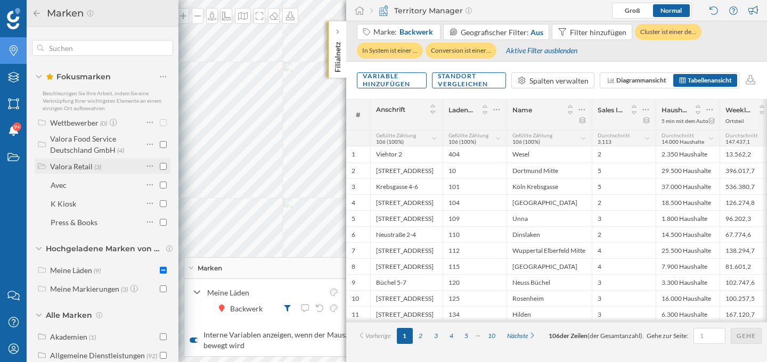
click at [78, 168] on div "Valora Retail" at bounding box center [71, 166] width 43 height 9
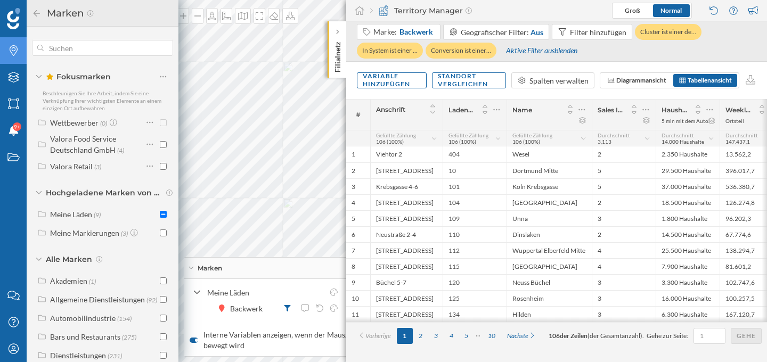
click at [42, 75] on icon at bounding box center [39, 76] width 6 height 3
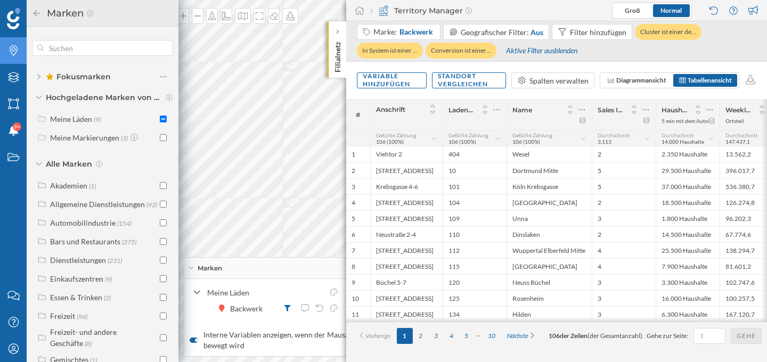
click at [39, 77] on icon at bounding box center [38, 76] width 3 height 5
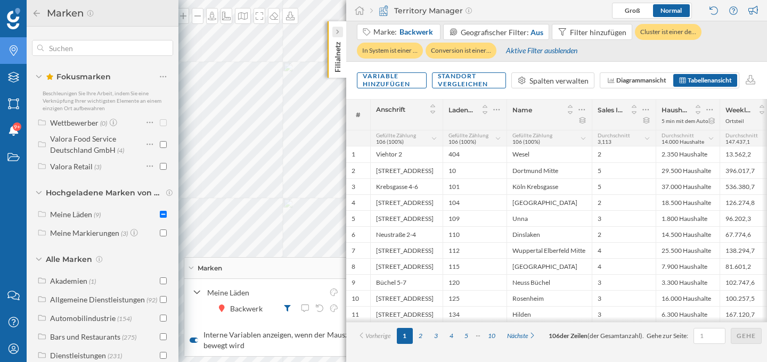
click at [338, 32] on icon at bounding box center [337, 32] width 3 height 5
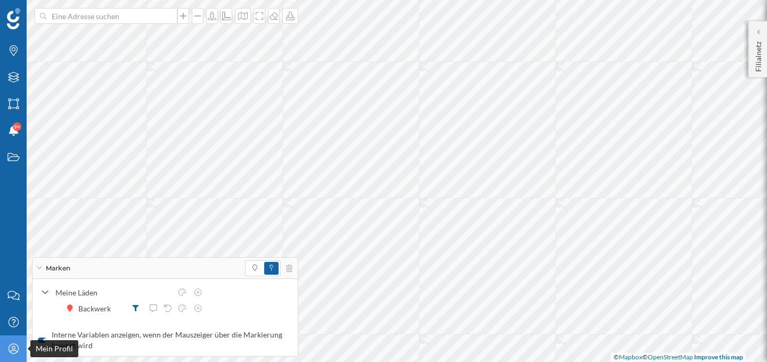
click at [10, 352] on icon "Mein Profil" at bounding box center [13, 348] width 13 height 11
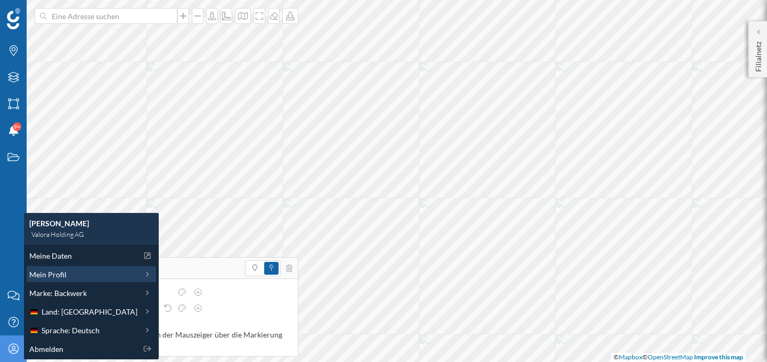
click at [63, 275] on span "Mein Profil" at bounding box center [47, 274] width 37 height 11
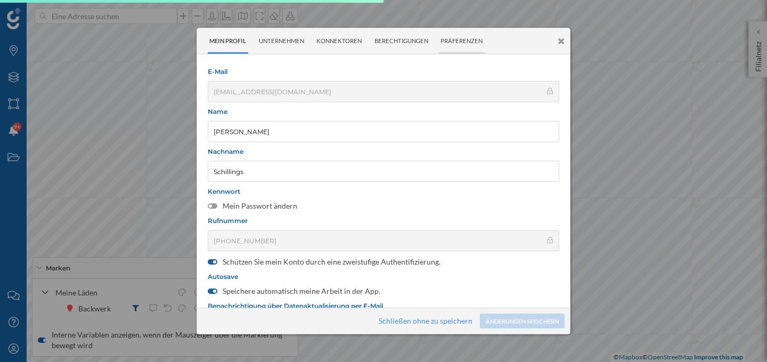
click at [460, 44] on div "Präferenzen" at bounding box center [462, 41] width 46 height 26
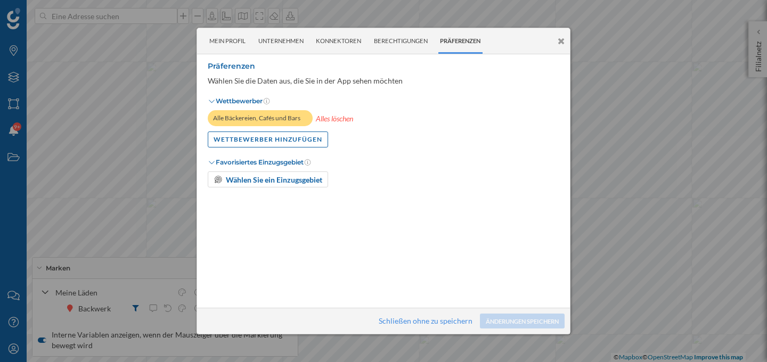
click at [565, 42] on div "Mein Profil Unternehmen Konnektoren Berechtigungen Präferenzen" at bounding box center [383, 41] width 373 height 27
click at [560, 39] on icon at bounding box center [560, 41] width 7 height 9
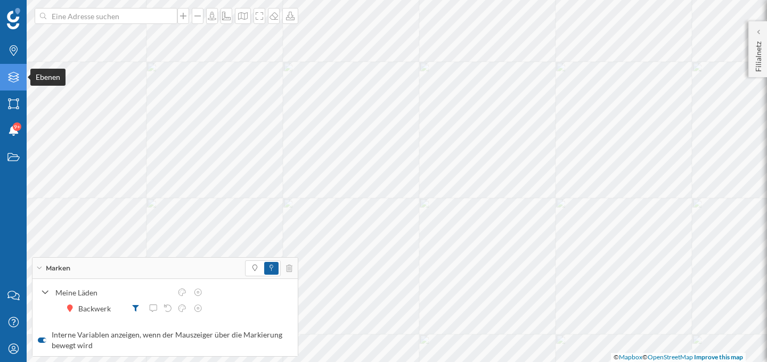
click at [17, 78] on icon at bounding box center [13, 77] width 11 height 11
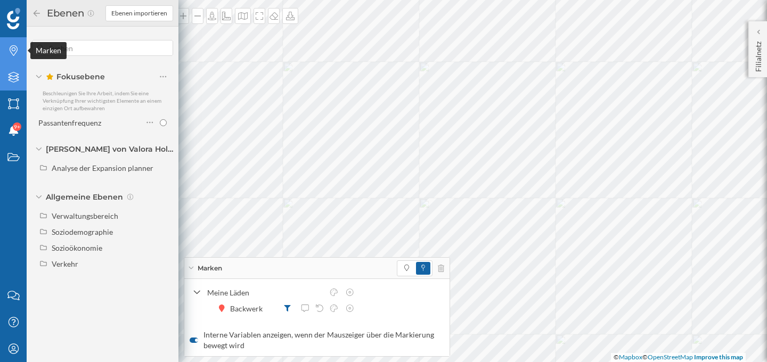
click at [16, 52] on icon at bounding box center [14, 50] width 8 height 11
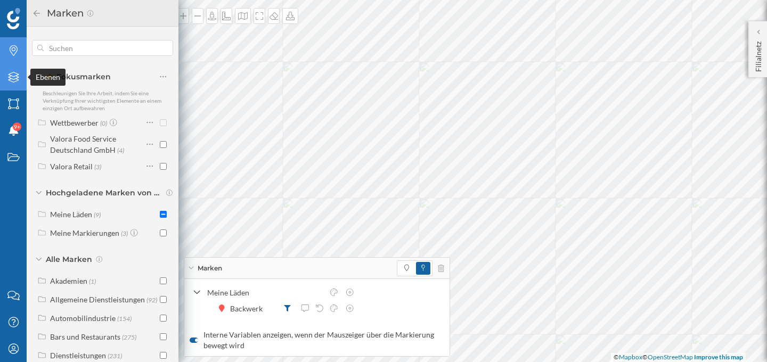
click at [11, 77] on icon "Ebenen" at bounding box center [13, 77] width 13 height 11
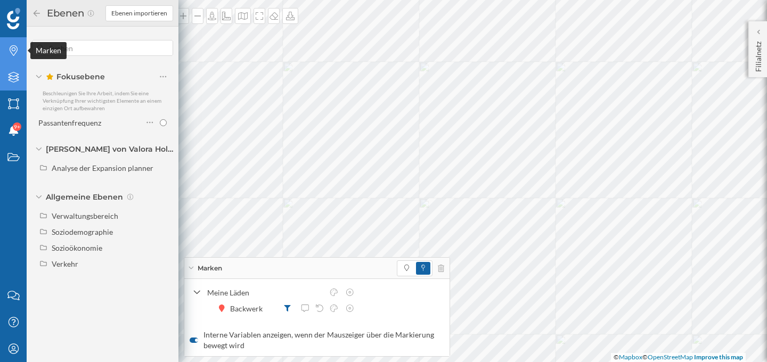
click at [18, 59] on div "Marken" at bounding box center [13, 50] width 27 height 27
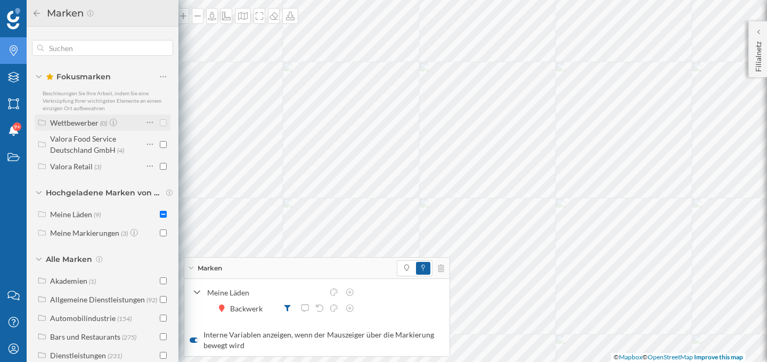
click at [89, 125] on div "Wettbewerber" at bounding box center [74, 122] width 48 height 9
click at [105, 234] on div "Meine Markierungen" at bounding box center [84, 232] width 69 height 9
click at [38, 186] on div "Fokusmarken Beschleunigen Sie Ihre Arbeit, indem Sie eine Verknüpfung Ihrer wic…" at bounding box center [103, 194] width 152 height 335
click at [39, 190] on div "Hochgeladene Marken von Valora Holding AG" at bounding box center [102, 192] width 141 height 11
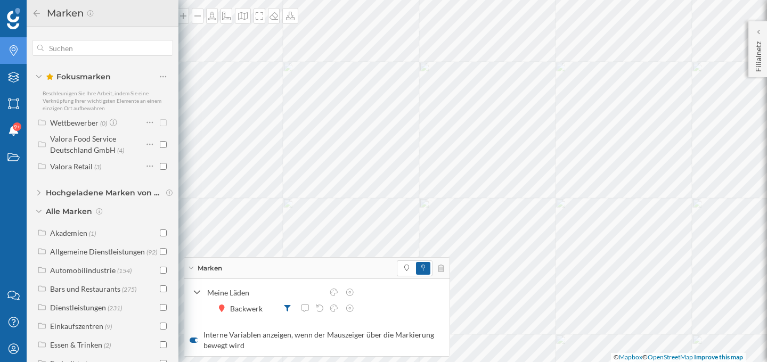
click at [44, 211] on div "Alle Marken" at bounding box center [102, 211] width 141 height 11
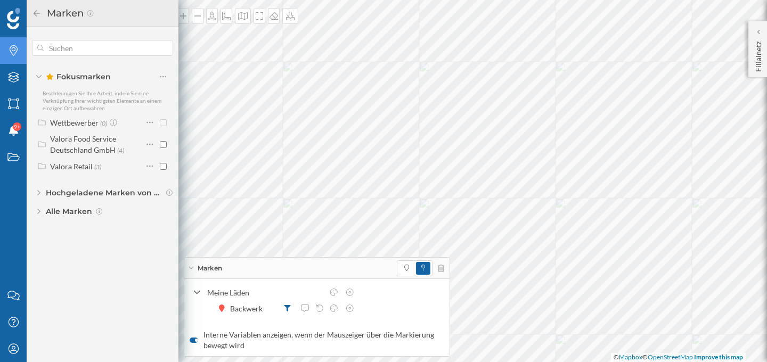
click at [40, 73] on div "Fokusmarken" at bounding box center [102, 76] width 141 height 15
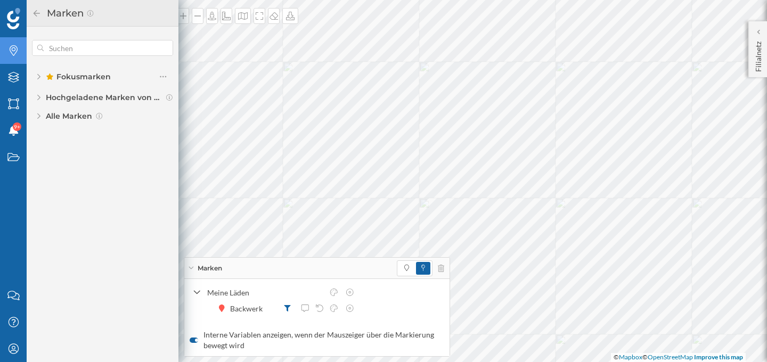
click at [39, 99] on icon at bounding box center [38, 97] width 3 height 6
click at [40, 78] on div "Fokusmarken" at bounding box center [102, 76] width 141 height 15
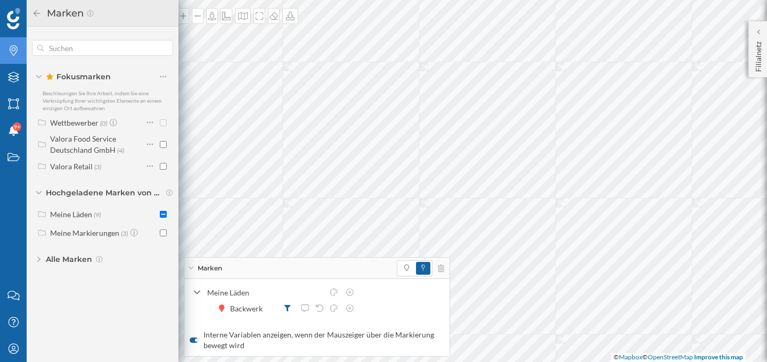
click at [40, 78] on icon at bounding box center [39, 76] width 6 height 3
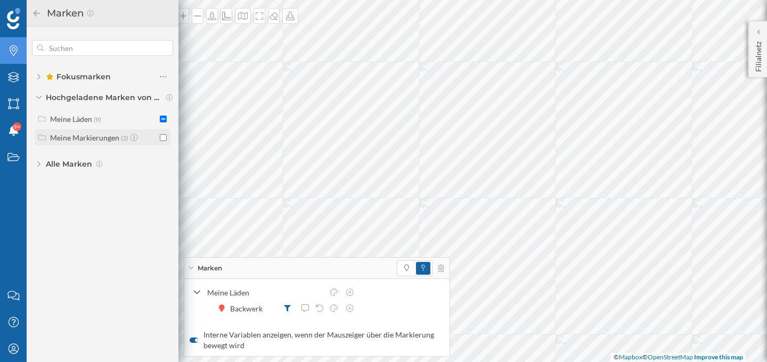
click at [64, 139] on div "Meine Markierungen" at bounding box center [84, 137] width 69 height 9
click at [410, 266] on span at bounding box center [406, 268] width 15 height 13
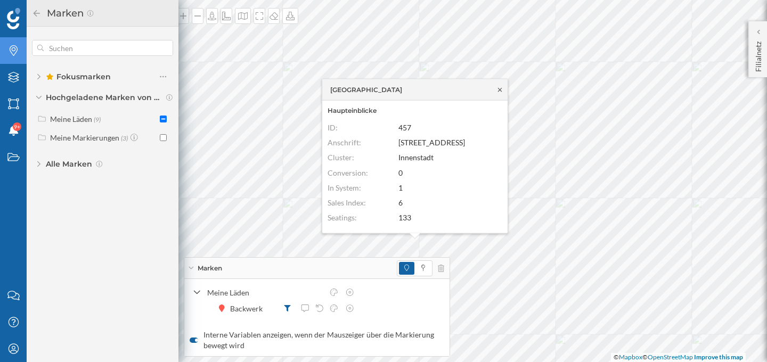
click at [501, 92] on icon at bounding box center [500, 89] width 8 height 6
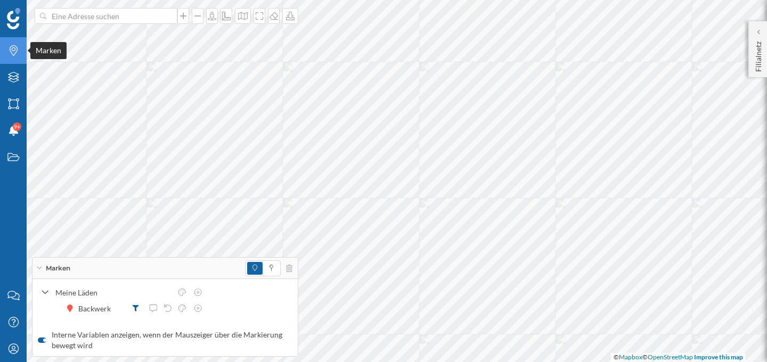
click at [10, 49] on icon "Marken" at bounding box center [13, 50] width 13 height 11
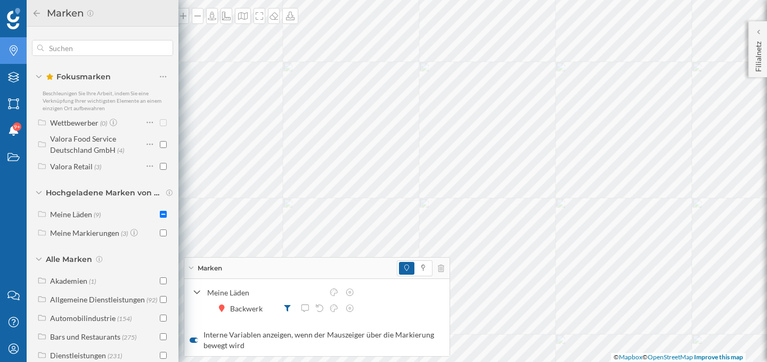
click at [39, 75] on icon at bounding box center [39, 76] width 6 height 3
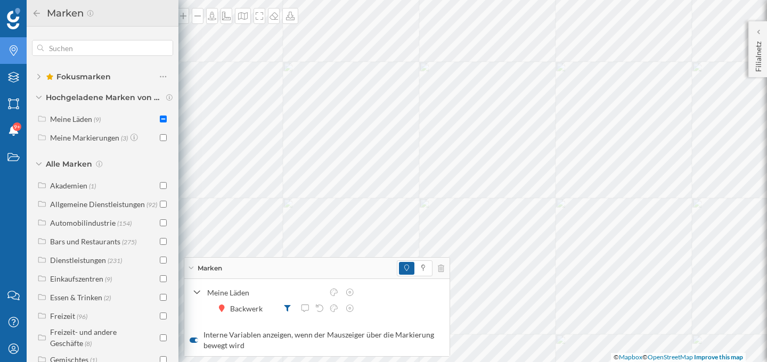
click at [39, 95] on div "Hochgeladene Marken von Valora Holding AG" at bounding box center [102, 97] width 141 height 11
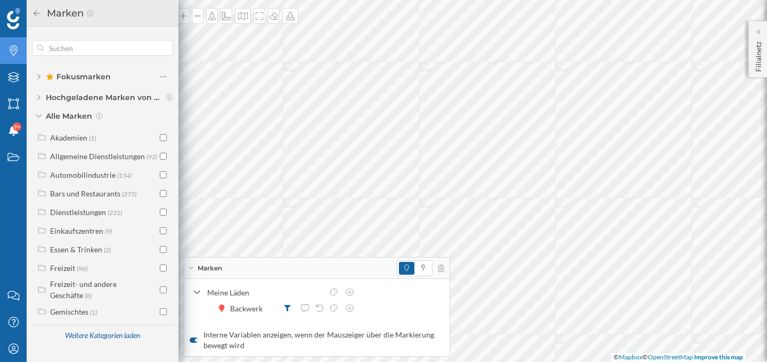
click at [39, 120] on div "Alle Marken" at bounding box center [102, 116] width 141 height 11
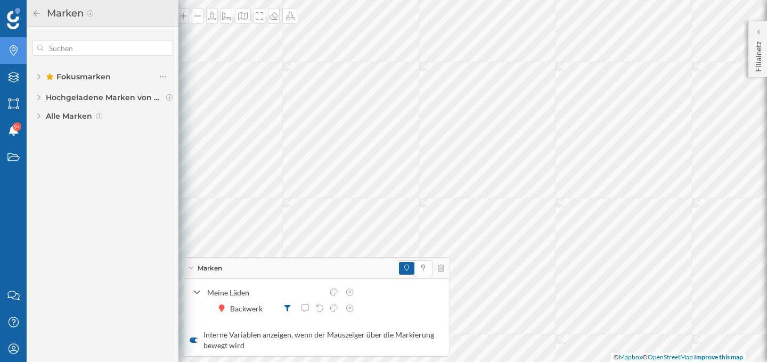
click at [38, 96] on icon at bounding box center [38, 97] width 3 height 5
click at [41, 163] on div "Alle Marken" at bounding box center [102, 164] width 141 height 11
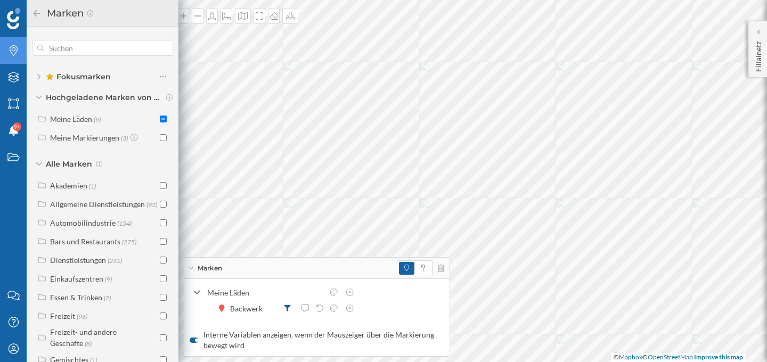
click at [41, 163] on icon at bounding box center [39, 163] width 6 height 3
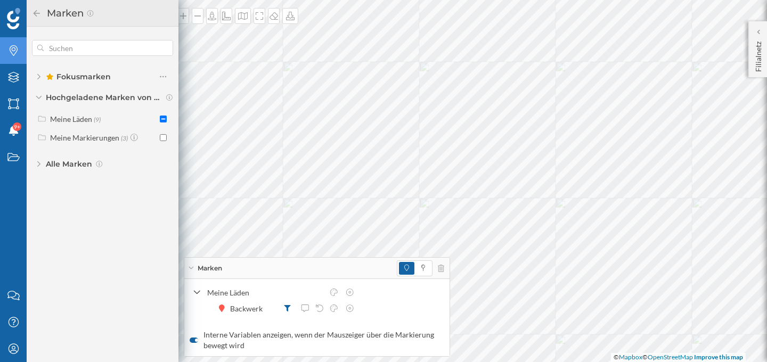
click at [40, 78] on icon at bounding box center [38, 76] width 3 height 6
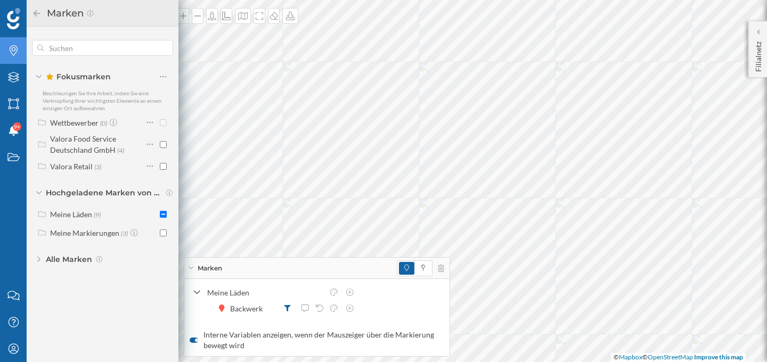
click at [40, 78] on icon at bounding box center [39, 76] width 6 height 3
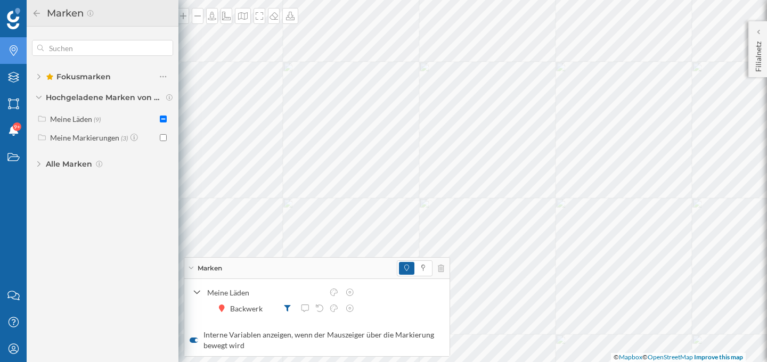
click at [39, 78] on icon at bounding box center [38, 76] width 3 height 6
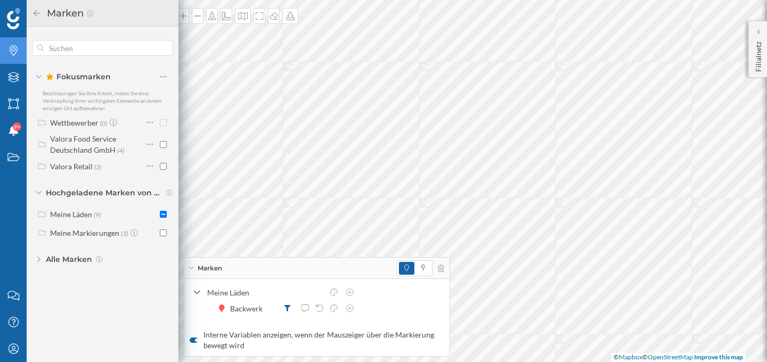
click at [39, 78] on icon at bounding box center [39, 76] width 6 height 3
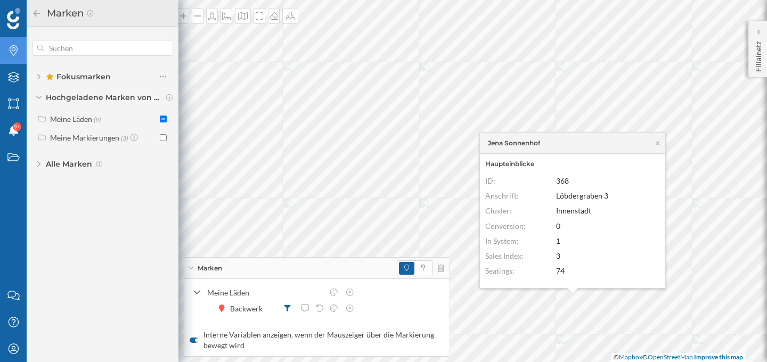
click at [78, 165] on span "Alle Marken" at bounding box center [69, 164] width 46 height 11
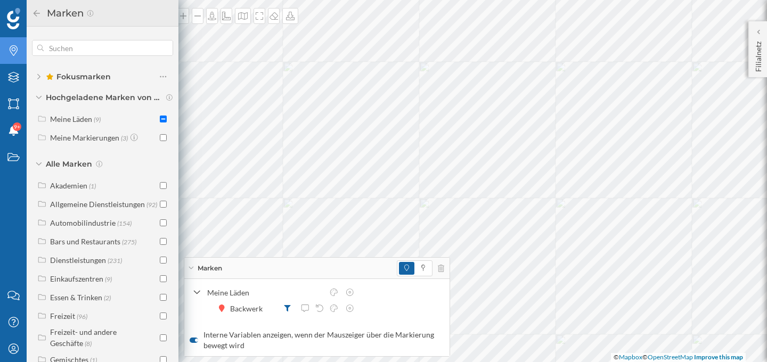
click at [39, 163] on icon at bounding box center [39, 163] width 6 height 3
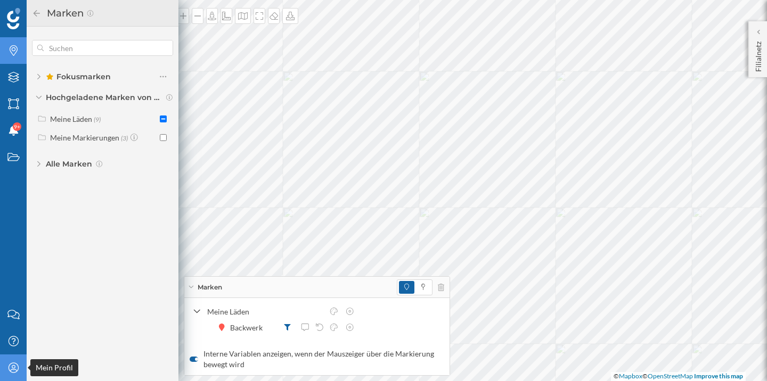
click at [12, 361] on div "Mein Profil" at bounding box center [13, 368] width 27 height 27
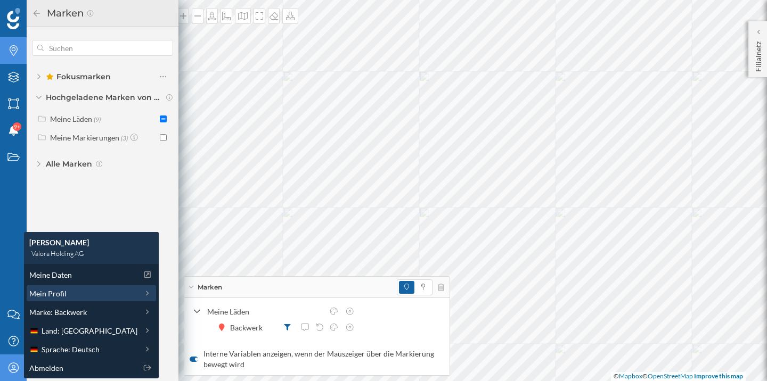
click at [67, 289] on div "Mein Profil" at bounding box center [83, 293] width 108 height 11
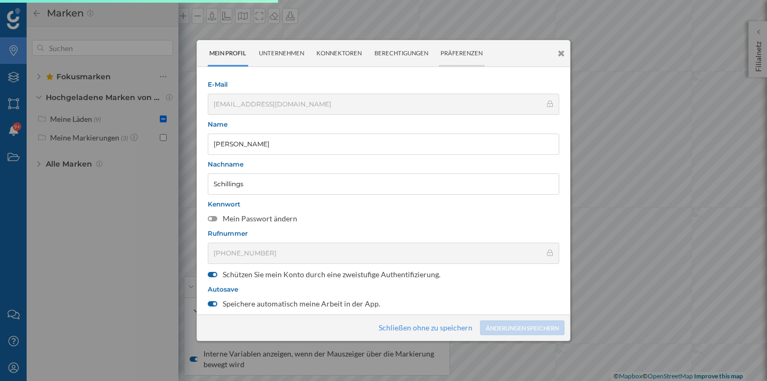
click at [447, 60] on div "Präferenzen" at bounding box center [462, 53] width 46 height 26
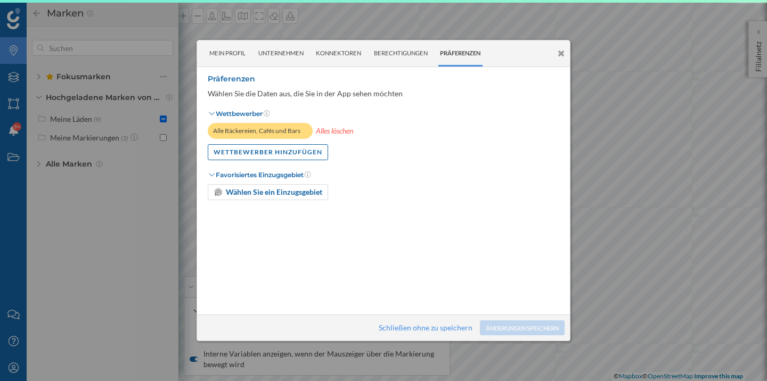
click at [15, 362] on div at bounding box center [383, 190] width 767 height 381
